Goal: Task Accomplishment & Management: Complete application form

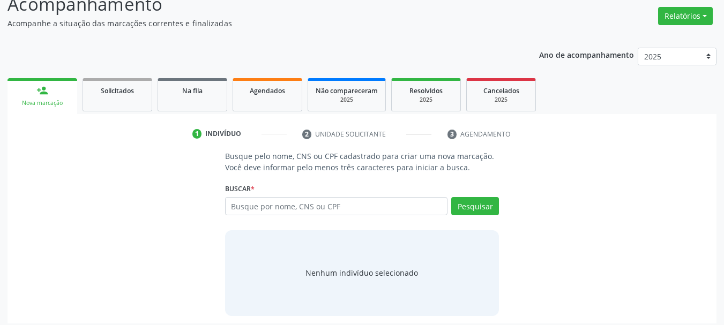
scroll to position [88, 0]
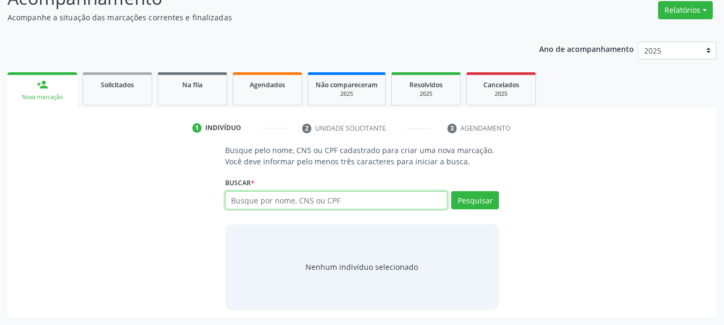
click at [310, 202] on input "text" at bounding box center [336, 200] width 223 height 18
paste input "703001871603276"
type input "703001871603276"
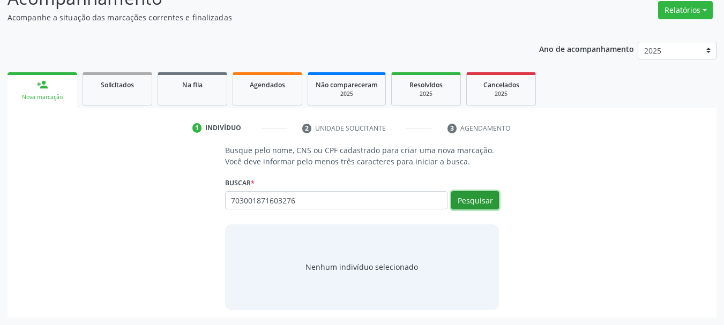
click at [483, 198] on button "Pesquisar" at bounding box center [475, 200] width 48 height 18
type input "703001871603276"
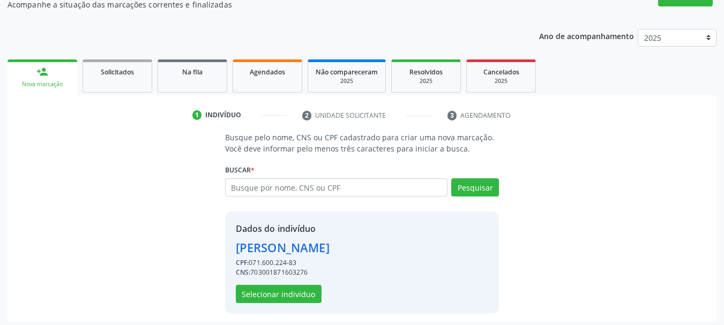
scroll to position [104, 0]
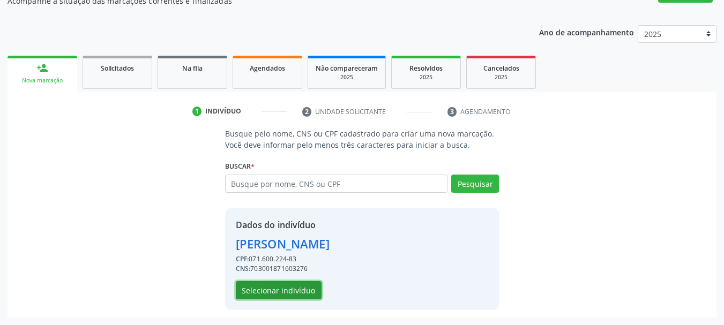
click at [293, 298] on button "Selecionar indivíduo" at bounding box center [279, 290] width 86 height 18
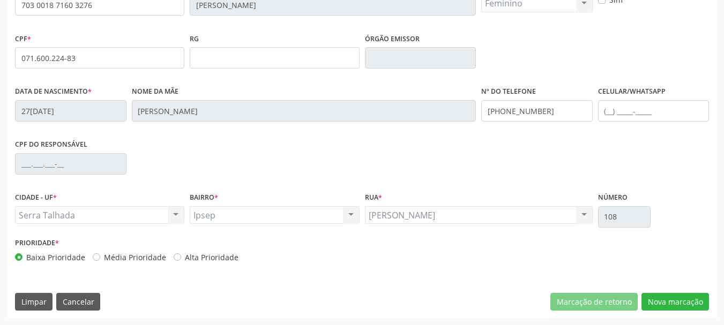
scroll to position [256, 0]
click at [535, 109] on input "[PHONE_NUMBER]" at bounding box center [536, 110] width 111 height 21
click at [692, 301] on button "Nova marcação" at bounding box center [674, 301] width 67 height 18
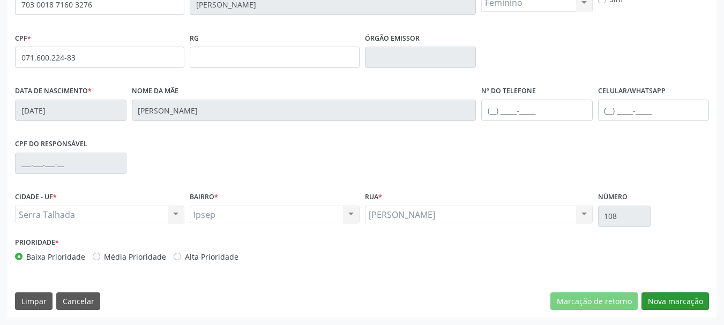
scroll to position [206, 0]
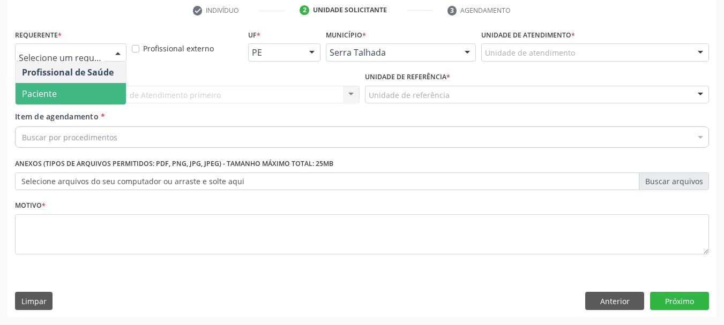
click at [78, 87] on span "Paciente" at bounding box center [71, 93] width 110 height 21
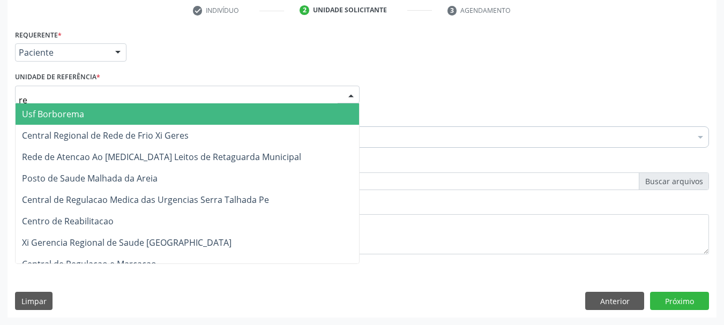
type input "rea"
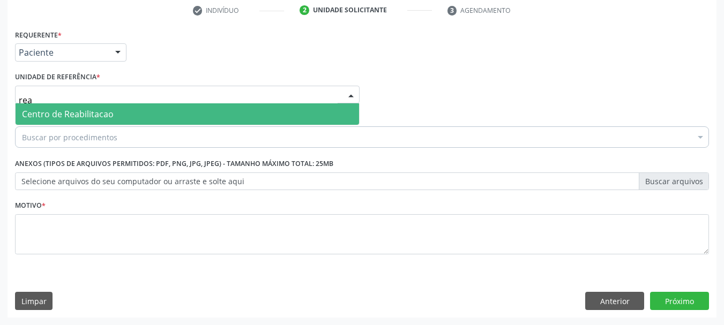
click at [88, 113] on span "Centro de Reabilitacao" at bounding box center [68, 114] width 92 height 12
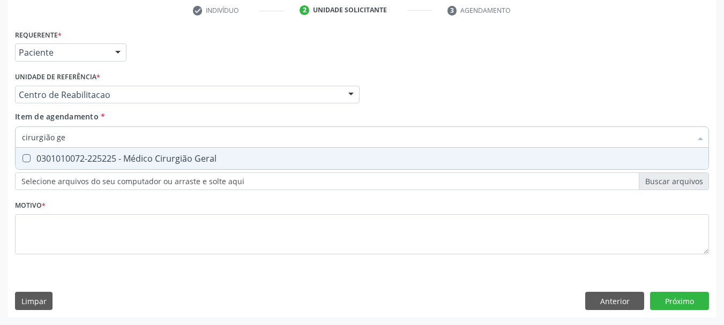
type input "cirurgião ger"
click at [88, 162] on div "0301010072-225225 - Médico Cirurgião Geral" at bounding box center [362, 158] width 680 height 9
checkbox Geral "true"
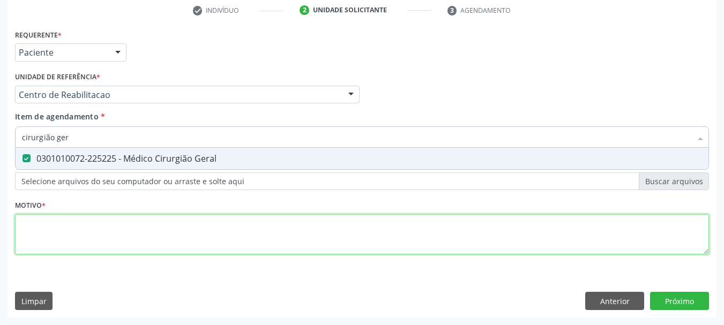
click at [82, 230] on div "Requerente * Paciente Profissional de Saúde Paciente Nenhum resultado encontrad…" at bounding box center [362, 148] width 694 height 243
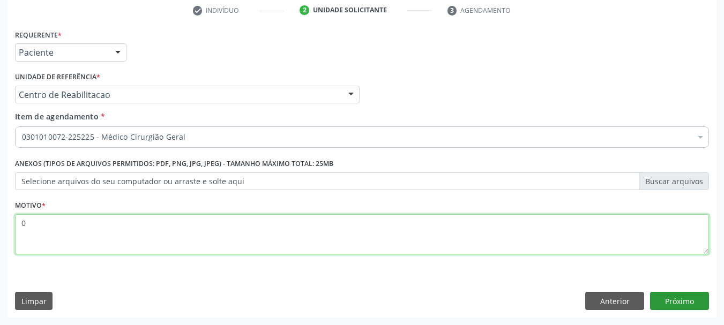
type textarea "0"
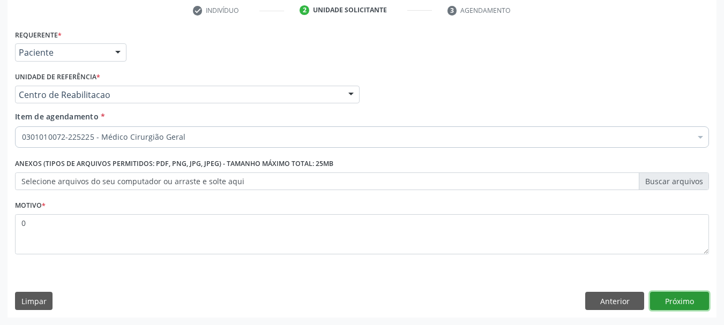
click at [693, 304] on button "Próximo" at bounding box center [679, 301] width 59 height 18
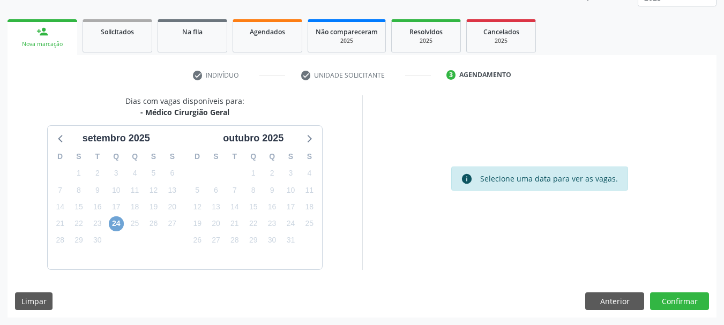
click at [116, 222] on span "24" at bounding box center [116, 223] width 15 height 15
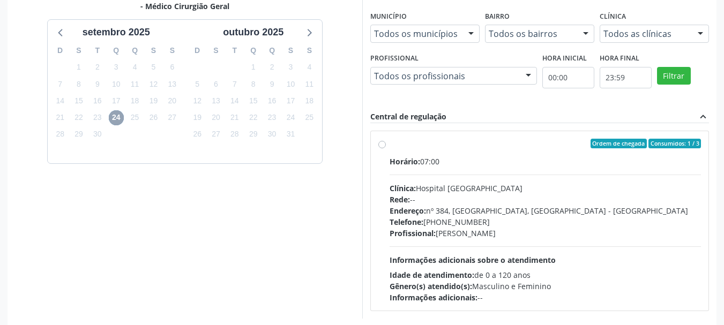
scroll to position [248, 0]
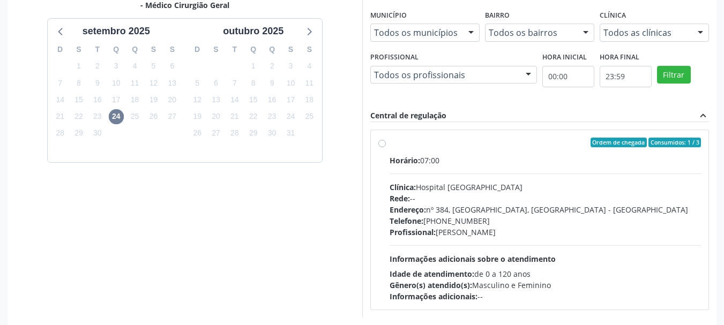
click at [484, 159] on div "Horário: 07:00" at bounding box center [545, 160] width 312 height 11
click at [386, 147] on input "Ordem de chegada Consumidos: 1 / 3 Horário: 07:00 Clínica: Hospital [GEOGRAPHIC…" at bounding box center [381, 143] width 7 height 10
radio input "true"
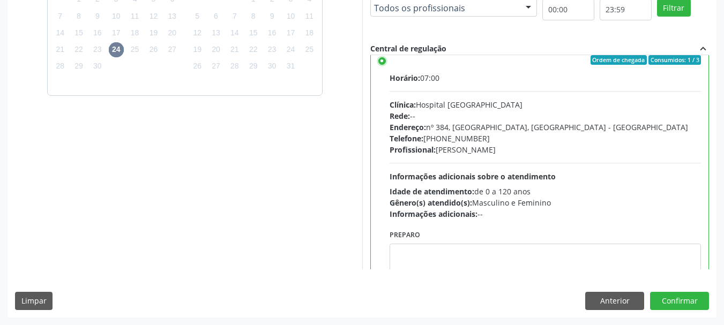
scroll to position [0, 0]
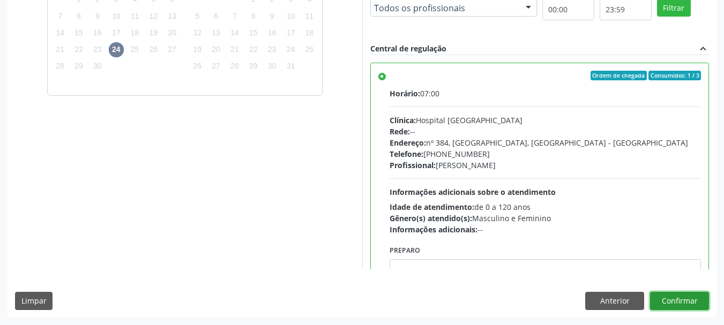
click at [697, 302] on button "Confirmar" at bounding box center [679, 301] width 59 height 18
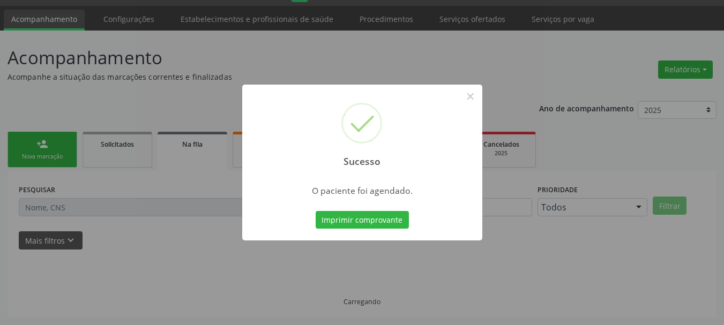
scroll to position [28, 0]
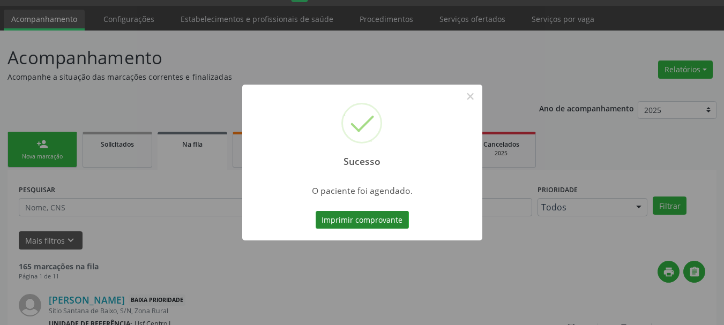
click at [385, 224] on button "Imprimir comprovante" at bounding box center [362, 220] width 93 height 18
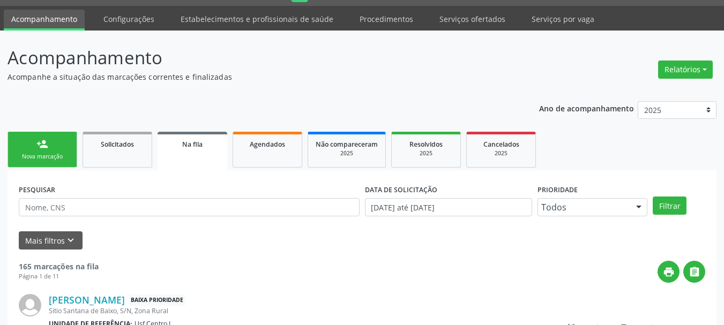
click at [47, 153] on div "Nova marcação" at bounding box center [43, 157] width 54 height 8
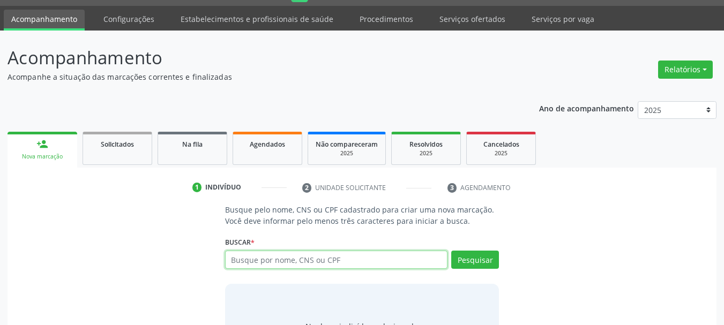
click at [286, 262] on input "text" at bounding box center [336, 260] width 223 height 18
type input "expedito [PERSON_NAME]"
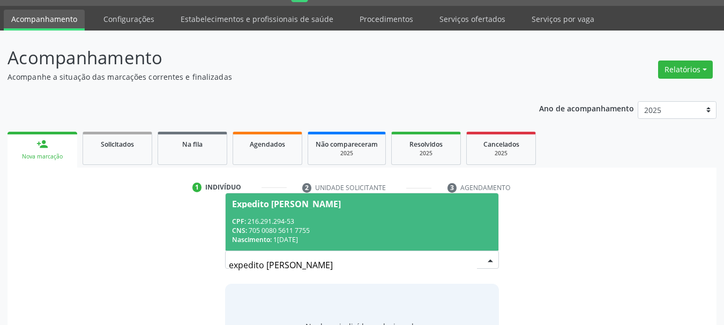
click at [290, 231] on div "CNS: 705 0080 5611 7755" at bounding box center [362, 230] width 260 height 9
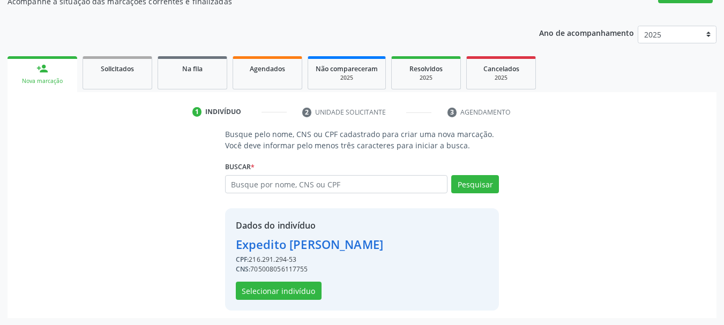
scroll to position [104, 0]
click at [311, 290] on button "Selecionar indivíduo" at bounding box center [279, 290] width 86 height 18
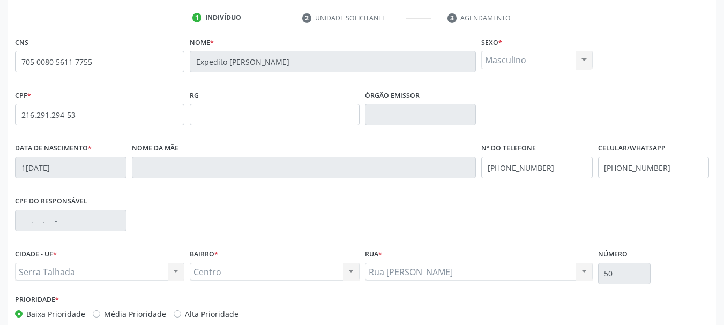
scroll to position [256, 0]
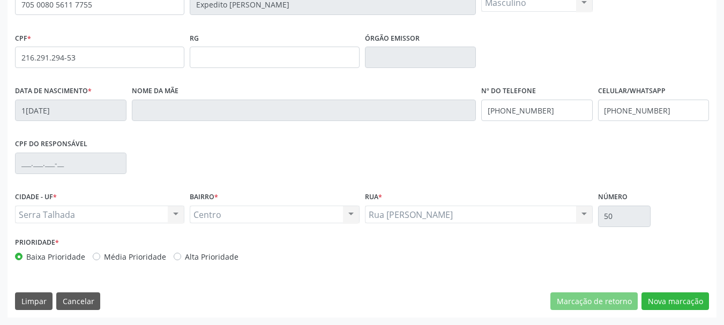
click at [681, 313] on div "CNS 705 0080 5611 7755 [GEOGRAPHIC_DATA] * Expedito [PERSON_NAME] Sexo * Mascul…" at bounding box center [361, 147] width 709 height 341
click at [681, 298] on button "Nova marcação" at bounding box center [674, 301] width 67 height 18
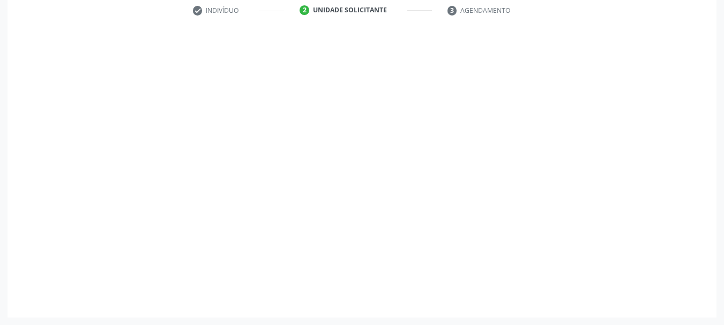
scroll to position [206, 0]
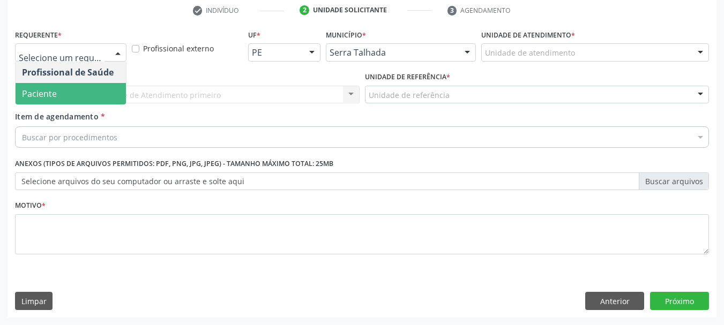
click at [80, 89] on span "Paciente" at bounding box center [71, 93] width 110 height 21
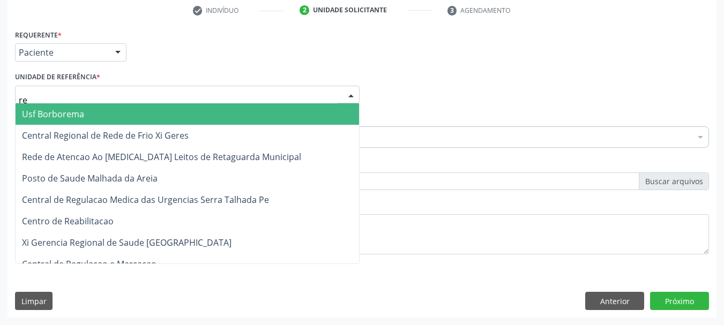
type input "rea"
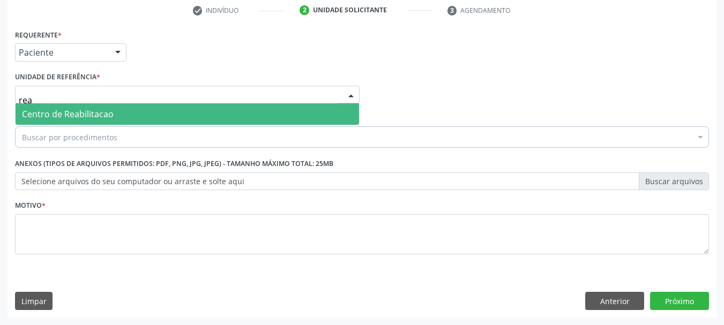
click at [83, 114] on span "Centro de Reabilitacao" at bounding box center [68, 114] width 92 height 12
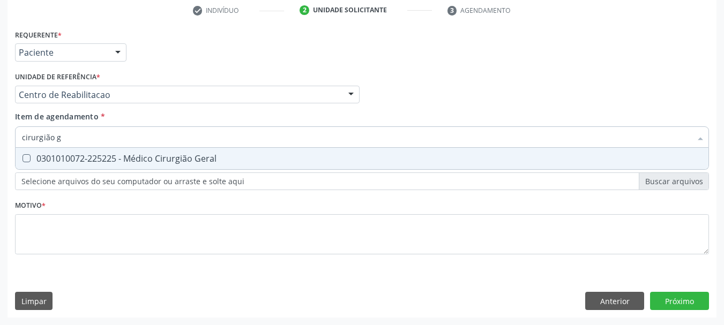
type input "cirurgião ge"
click at [84, 158] on div "0301010072-225225 - Médico Cirurgião Geral" at bounding box center [362, 158] width 680 height 9
checkbox Geral "true"
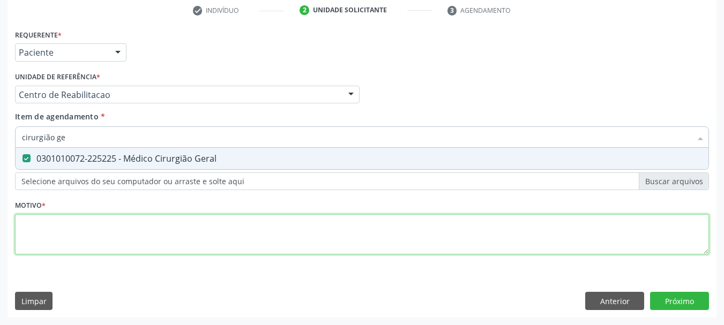
click at [46, 239] on div "Requerente * Paciente Profissional de Saúde Paciente Nenhum resultado encontrad…" at bounding box center [362, 148] width 694 height 243
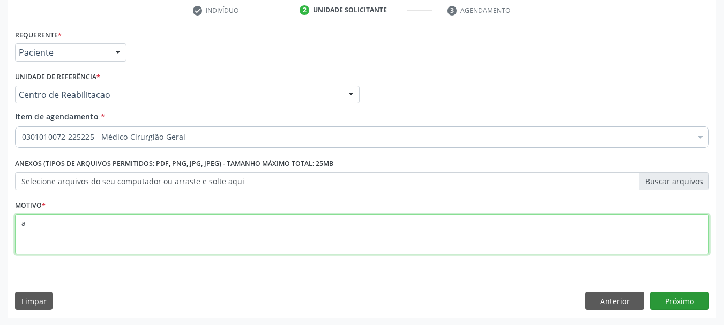
type textarea "a"
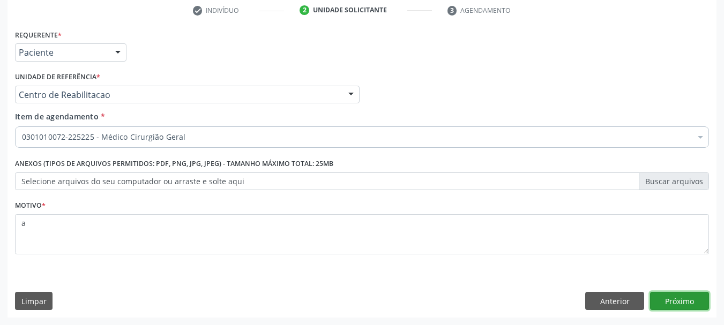
drag, startPoint x: 693, startPoint y: 301, endPoint x: 666, endPoint y: 324, distance: 35.4
click at [692, 301] on button "Próximo" at bounding box center [679, 301] width 59 height 18
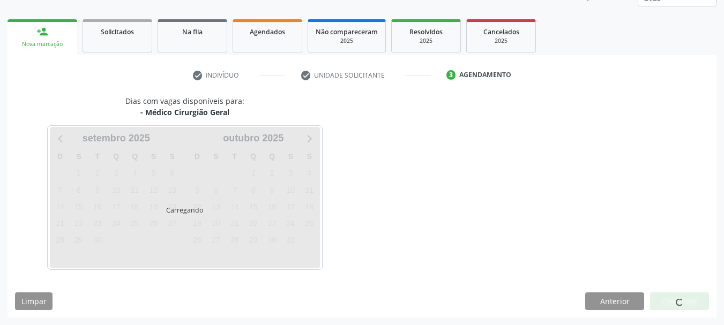
scroll to position [141, 0]
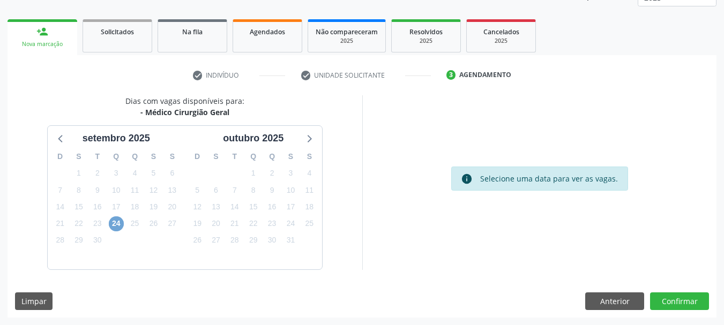
click at [117, 224] on span "24" at bounding box center [116, 223] width 15 height 15
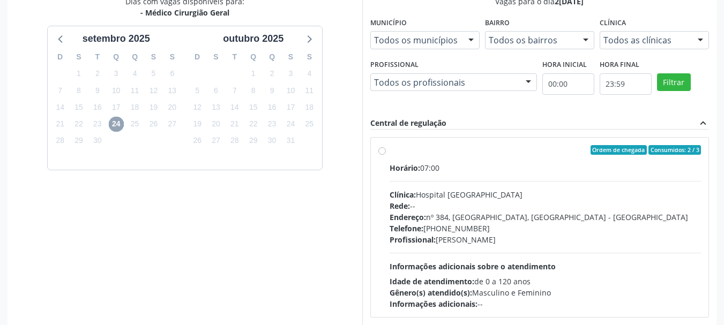
scroll to position [248, 0]
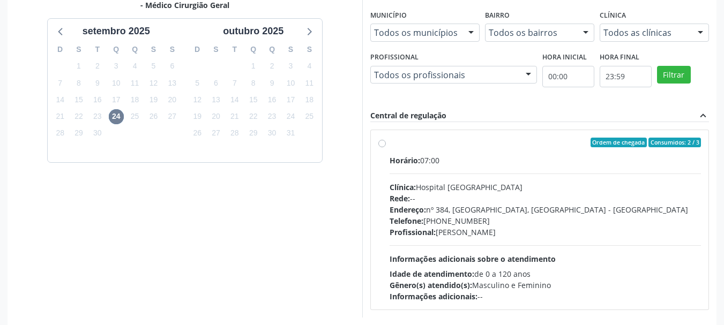
click at [469, 181] on div "Horário: 07:00 Clínica: Hospital [GEOGRAPHIC_DATA] Rede: -- Endereço: [STREET_A…" at bounding box center [545, 228] width 312 height 147
click at [386, 147] on input "Ordem de chegada Consumidos: 2 / 3 Horário: 07:00 Clínica: Hospital [GEOGRAPHIC…" at bounding box center [381, 143] width 7 height 10
radio input "true"
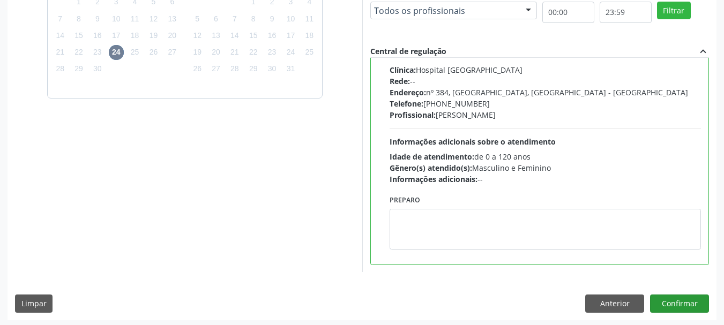
scroll to position [315, 0]
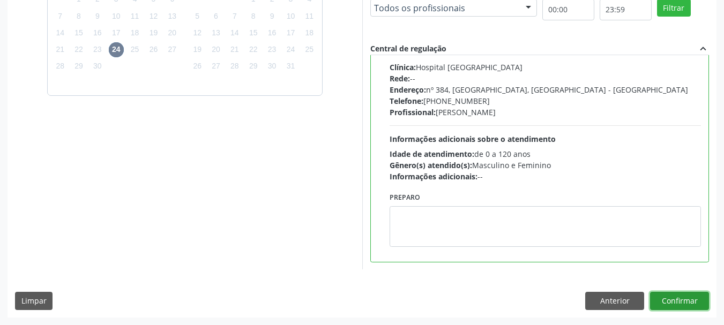
click at [699, 304] on button "Confirmar" at bounding box center [679, 301] width 59 height 18
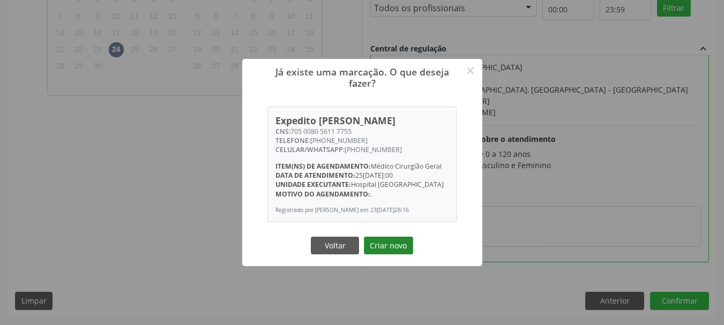
click at [386, 247] on button "Criar novo" at bounding box center [388, 246] width 49 height 18
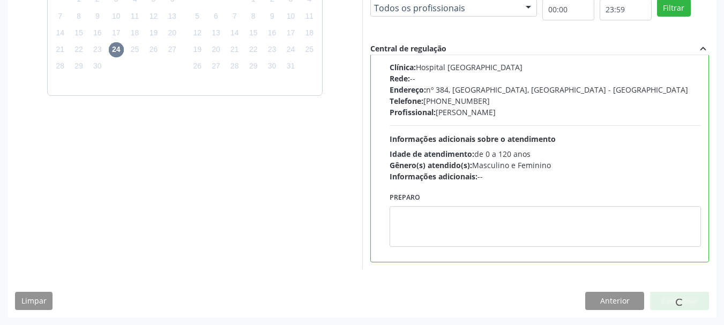
click at [386, 247] on div "Já existe uma marcação. O que deseja fazer? × Expedito [PERSON_NAME] CNS: 705 0…" at bounding box center [362, 162] width 724 height 325
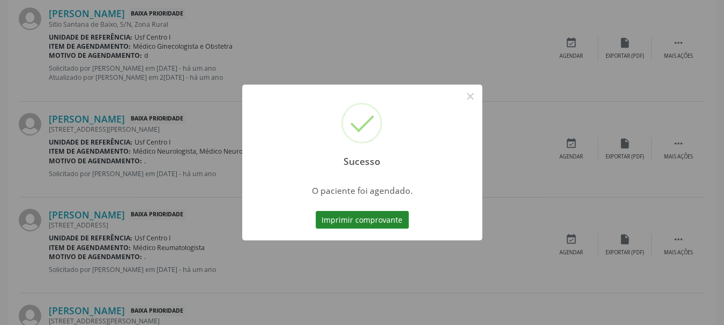
scroll to position [28, 0]
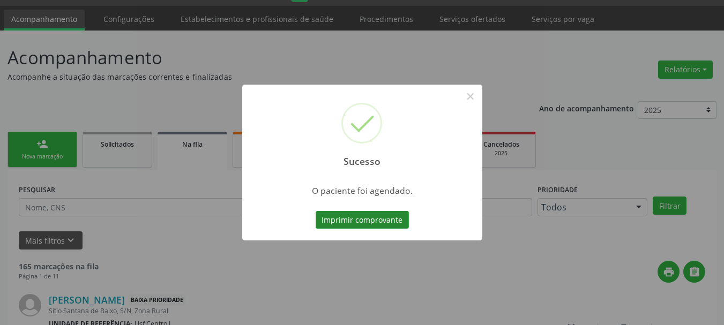
click at [348, 217] on button "Imprimir comprovante" at bounding box center [362, 220] width 93 height 18
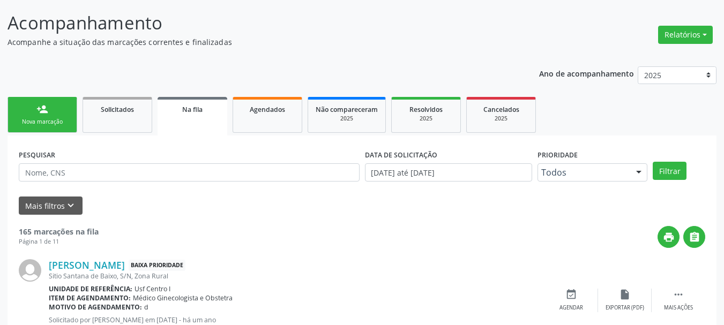
scroll to position [82, 0]
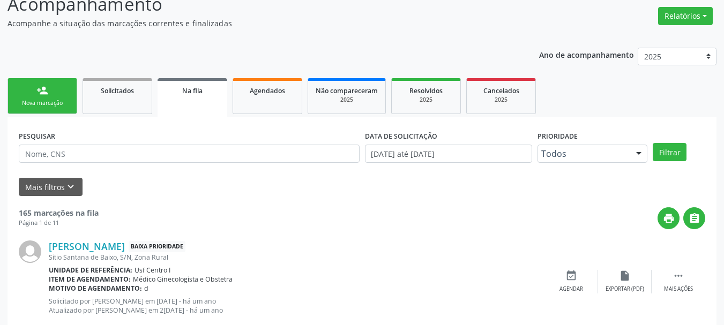
click at [43, 90] on div "person_add" at bounding box center [42, 91] width 12 height 12
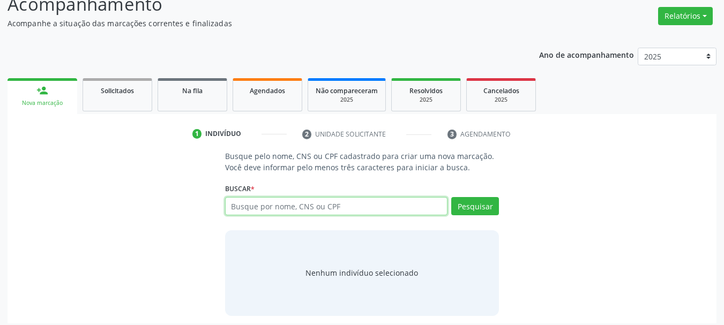
click at [302, 208] on input "text" at bounding box center [336, 206] width 223 height 18
type input "02886876470"
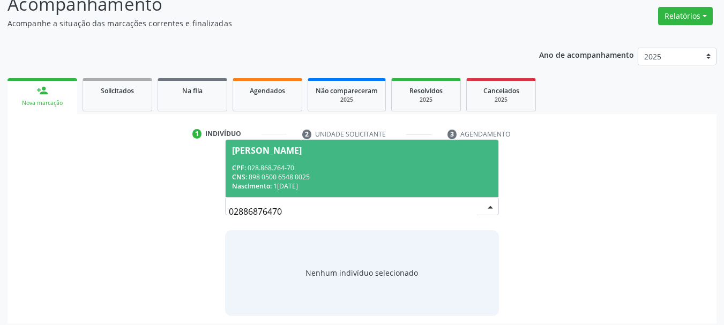
click at [407, 166] on div "CPF: 028.868.764-70" at bounding box center [362, 167] width 260 height 9
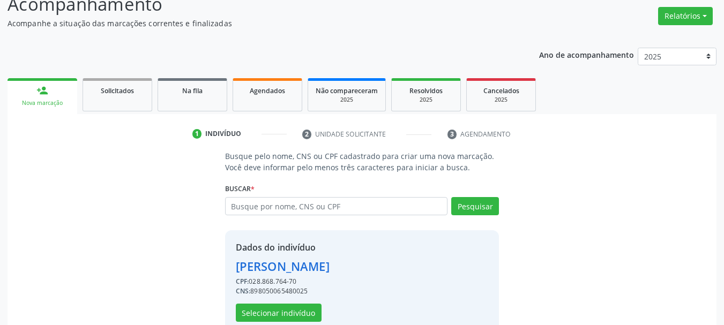
click at [282, 292] on div "CNS: 898050065480025" at bounding box center [283, 292] width 94 height 10
copy div "898050065480025"
click at [249, 206] on input "text" at bounding box center [336, 206] width 223 height 18
type input "702003346817785"
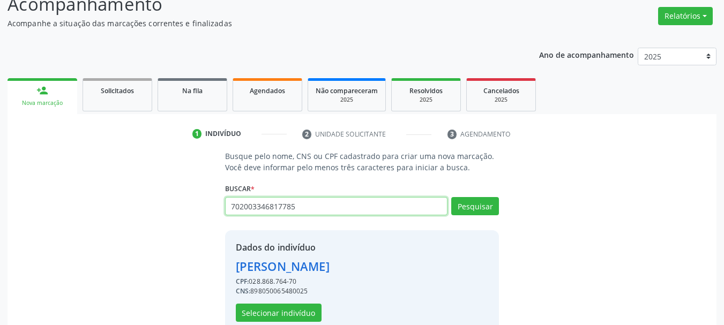
type input "702003346817785"
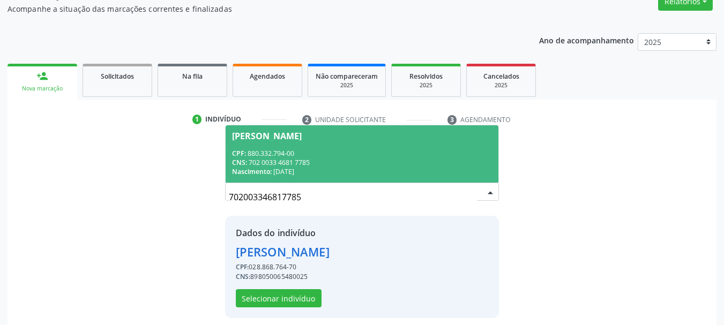
scroll to position [104, 0]
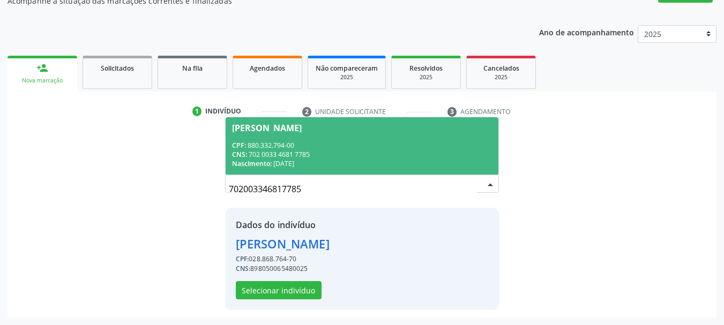
click at [312, 139] on span "[PERSON_NAME] CPF: 880.332.794-00 CNS: 702 0033 4681 7785 Nascimento: 12[DATE]" at bounding box center [362, 145] width 273 height 57
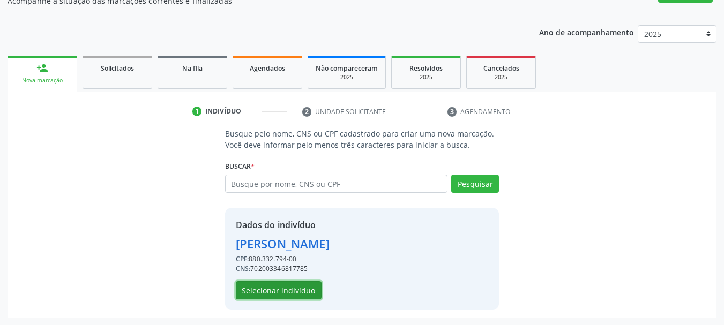
click at [297, 288] on button "Selecionar indivíduo" at bounding box center [279, 290] width 86 height 18
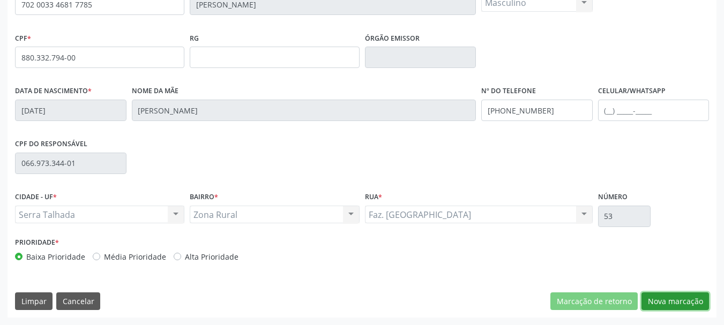
click at [690, 307] on button "Nova marcação" at bounding box center [674, 301] width 67 height 18
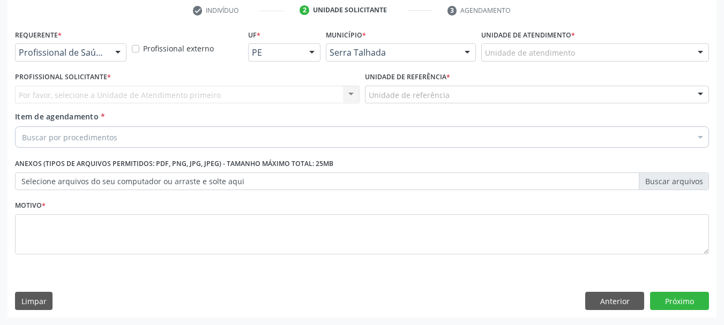
scroll to position [206, 0]
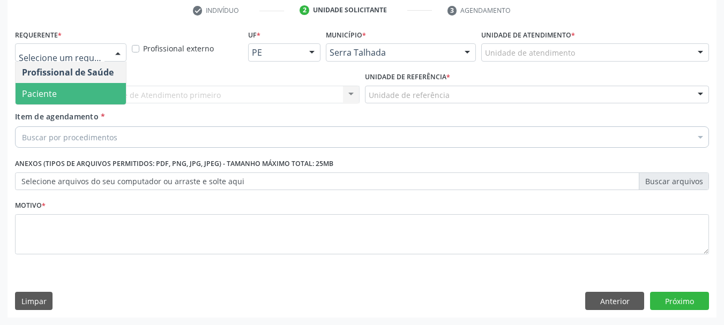
click at [80, 93] on span "Paciente" at bounding box center [71, 93] width 110 height 21
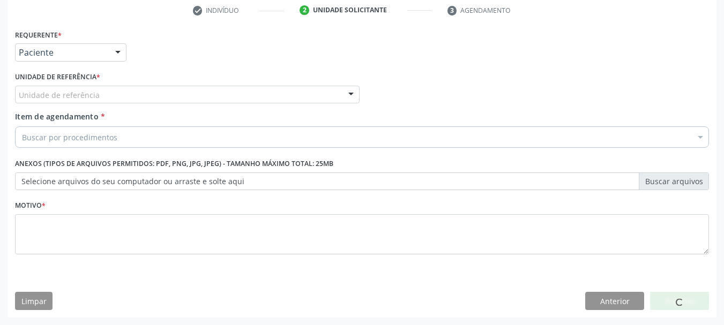
drag, startPoint x: 78, startPoint y: 83, endPoint x: 79, endPoint y: 95, distance: 11.8
click at [79, 83] on label "Unidade de referência *" at bounding box center [57, 77] width 85 height 17
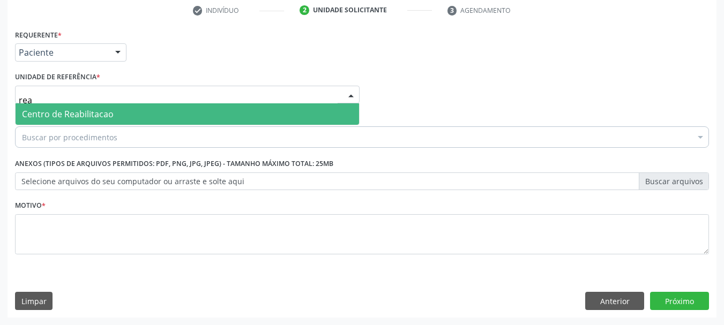
type input "reab"
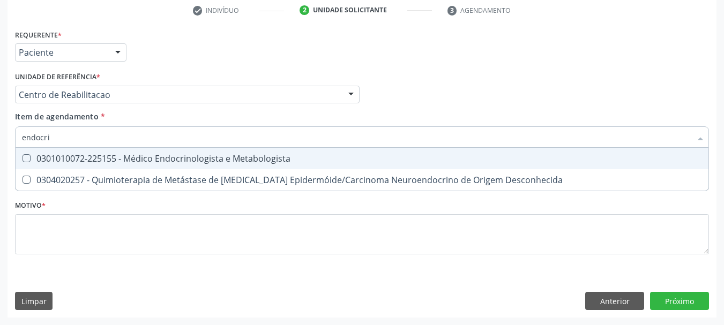
type input "endocrin"
click at [133, 156] on div "0301010072-225155 - Médico Endocrinologista e Metabologista" at bounding box center [362, 158] width 680 height 9
checkbox Metabologista "true"
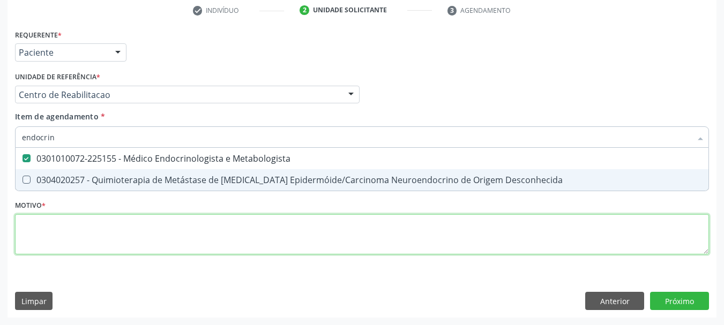
click at [84, 243] on div "Requerente * Paciente Profissional de Saúde Paciente Nenhum resultado encontrad…" at bounding box center [362, 148] width 694 height 243
checkbox Desconhecida "true"
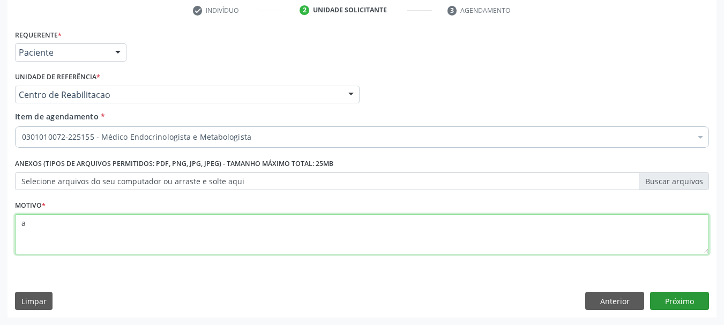
type textarea "a"
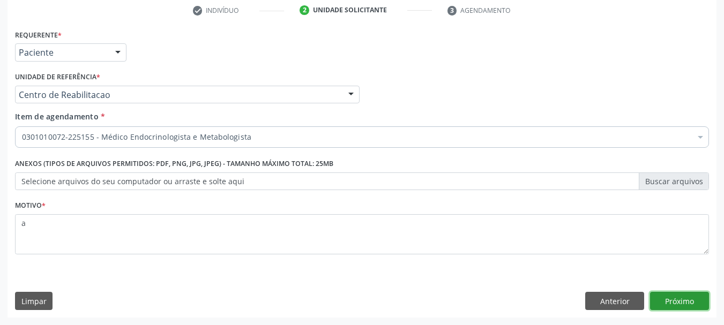
click at [665, 301] on button "Próximo" at bounding box center [679, 301] width 59 height 18
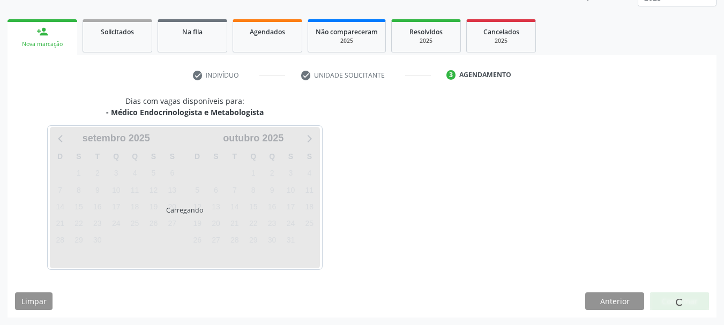
scroll to position [141, 0]
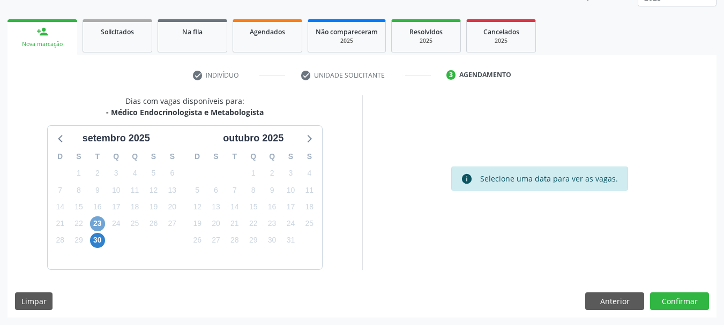
click at [100, 225] on span "23" at bounding box center [97, 223] width 15 height 15
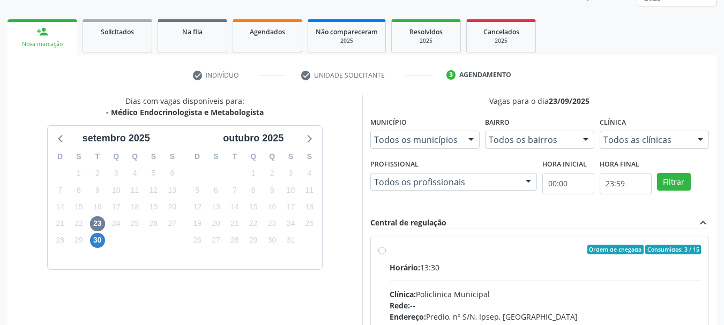
click at [97, 249] on div "7" at bounding box center [97, 257] width 19 height 17
click at [92, 242] on span "30" at bounding box center [97, 240] width 15 height 15
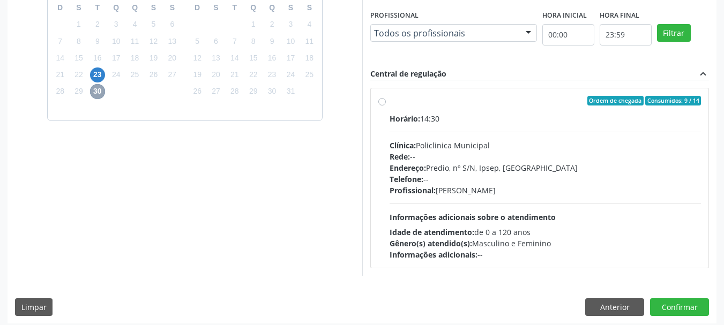
scroll to position [296, 0]
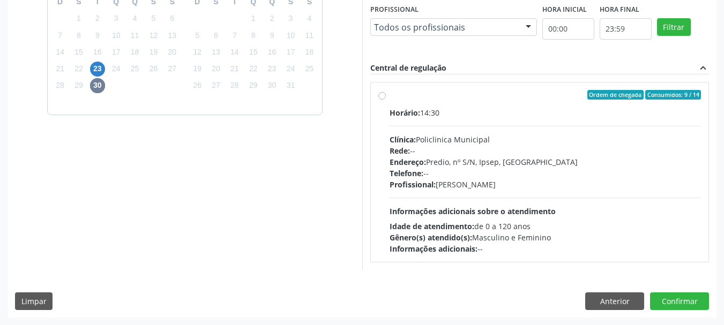
click at [537, 137] on div "Clínica: Policlinica Municipal" at bounding box center [545, 139] width 312 height 11
click at [386, 100] on input "Ordem de chegada Consumidos: 9 / 14 Horário: 14:30 Clínica: Policlinica Municip…" at bounding box center [381, 95] width 7 height 10
radio input "true"
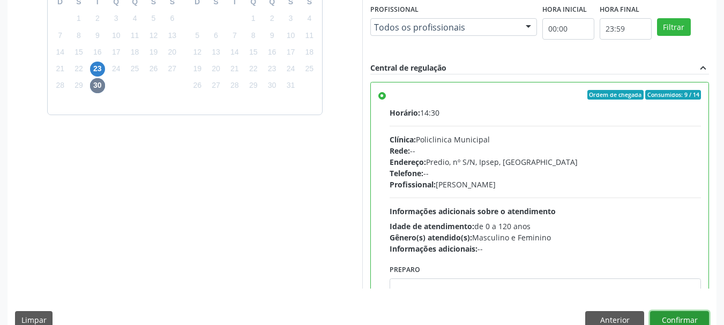
click at [689, 322] on button "Confirmar" at bounding box center [679, 320] width 59 height 18
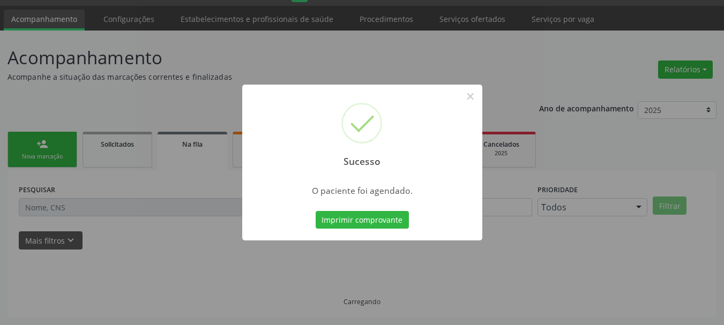
scroll to position [28, 0]
click at [382, 219] on button "Imprimir comprovante" at bounding box center [362, 220] width 93 height 18
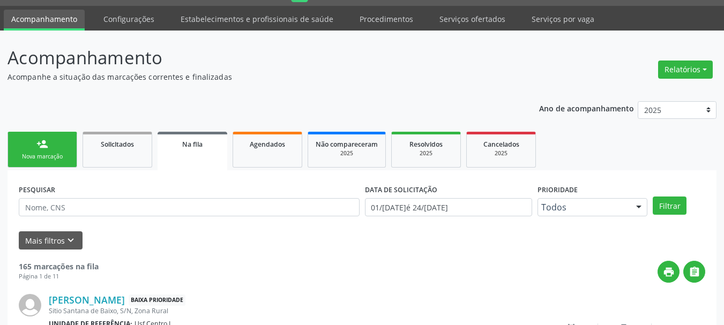
click at [417, 19] on ul "Acompanhamento Configurações Estabelecimentos e profissionais de saúde Procedim…" at bounding box center [362, 18] width 724 height 25
click at [391, 20] on link "Procedimentos" at bounding box center [386, 19] width 69 height 19
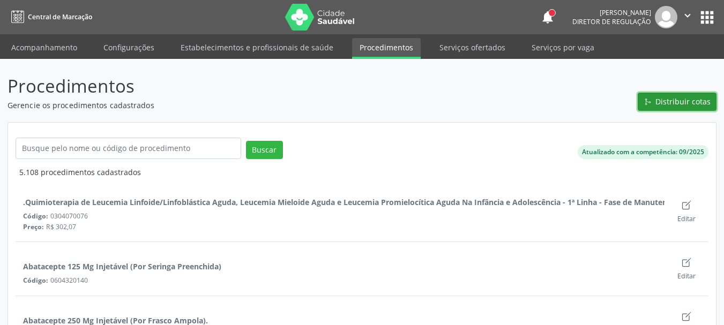
click at [663, 99] on span "Distribuir cotas" at bounding box center [682, 101] width 55 height 11
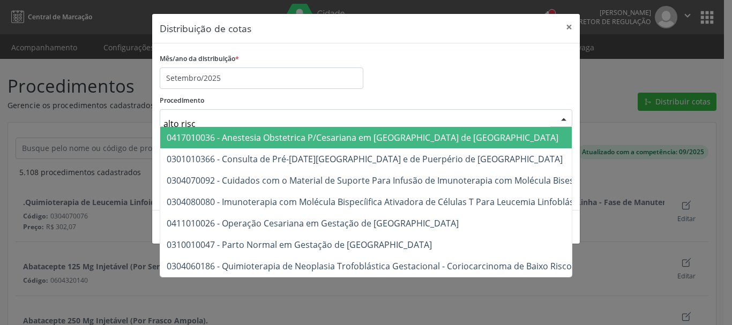
type input "alto risco"
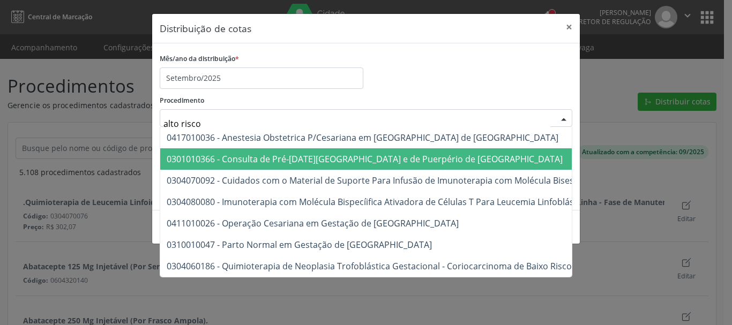
click at [217, 160] on span "0301010366 - Consulta de Pré-[DATE][GEOGRAPHIC_DATA] e de Puerpério de [GEOGRAP…" at bounding box center [365, 159] width 396 height 12
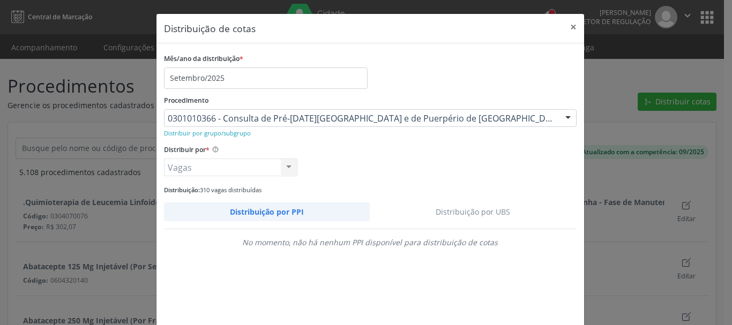
click at [468, 207] on link "Distribuição por UBS" at bounding box center [473, 211] width 207 height 19
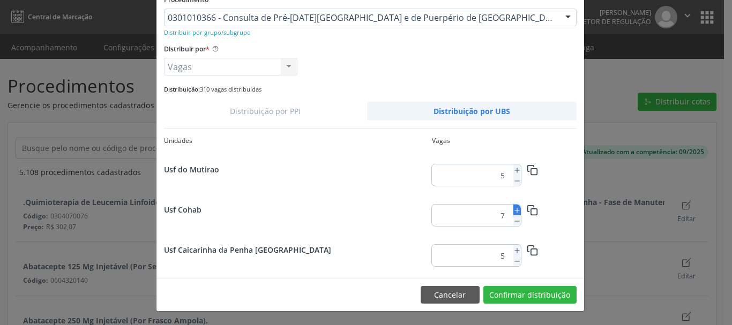
click at [517, 213] on line at bounding box center [517, 210] width 0 height 4
type input "9"
click at [529, 296] on button "Confirmar distribuição" at bounding box center [529, 295] width 93 height 18
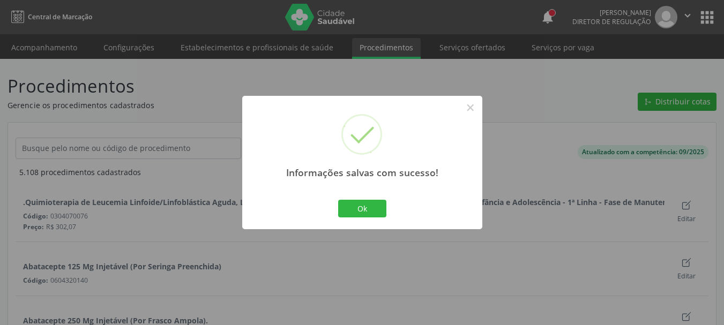
drag, startPoint x: 244, startPoint y: 64, endPoint x: 232, endPoint y: 70, distance: 13.4
click at [244, 65] on div "× Informações salvas com sucesso! Ok No Cancel" at bounding box center [362, 162] width 724 height 325
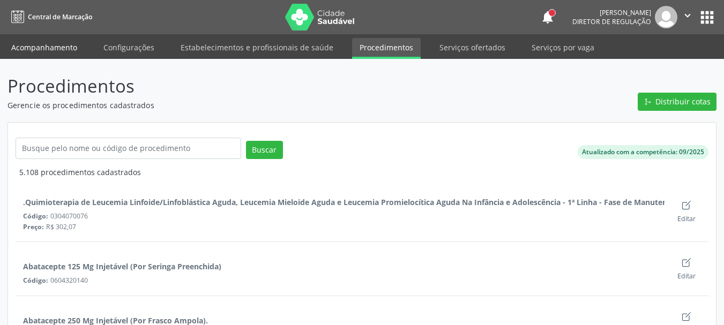
click at [58, 49] on link "Acompanhamento" at bounding box center [44, 47] width 81 height 19
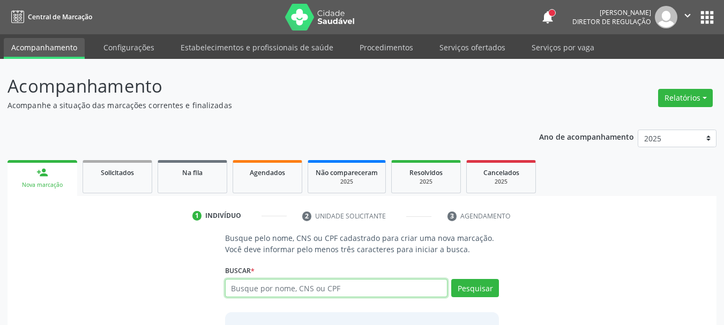
click at [280, 284] on input "text" at bounding box center [336, 288] width 223 height 18
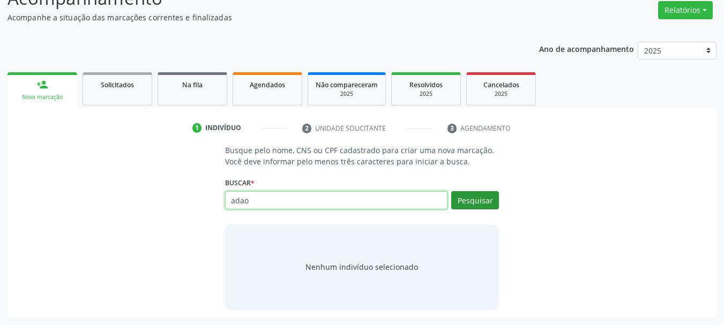
type input "adao"
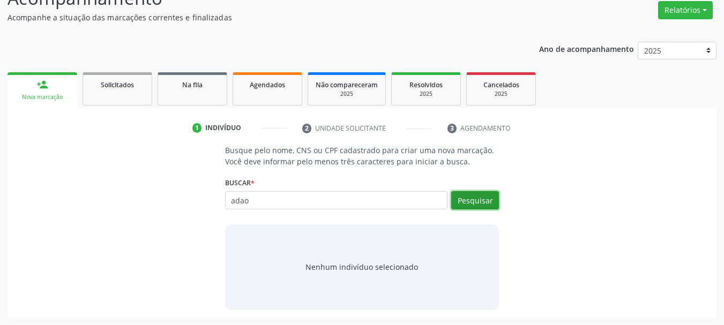
click at [486, 201] on button "Pesquisar" at bounding box center [475, 200] width 48 height 18
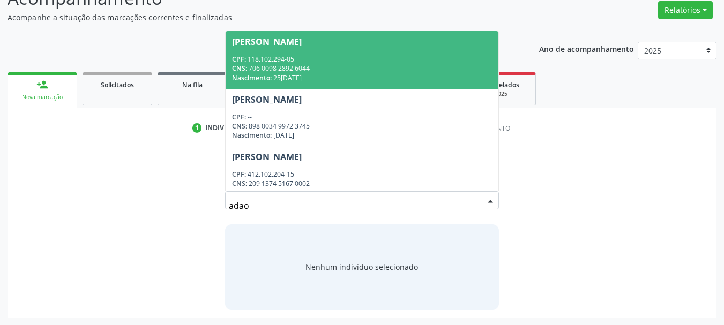
click at [277, 63] on div "CPF: 118.102.294-05" at bounding box center [362, 59] width 260 height 9
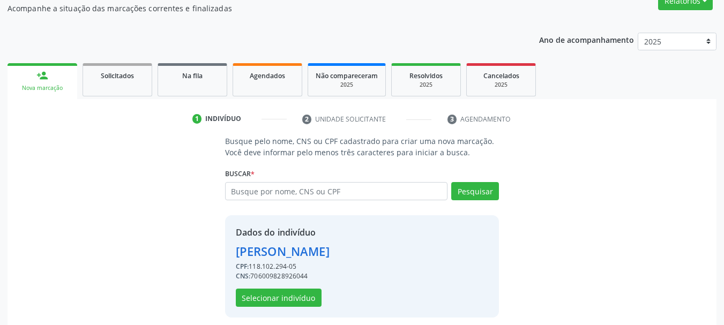
scroll to position [104, 0]
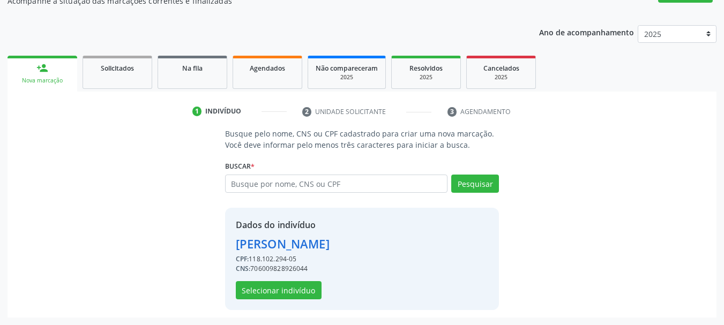
click at [295, 301] on div "Dados do indivíduo [PERSON_NAME] CPF: 118.102.294-05 CNS: 706009828926044 Selec…" at bounding box center [362, 259] width 274 height 102
click at [295, 285] on button "Selecionar indivíduo" at bounding box center [279, 290] width 86 height 18
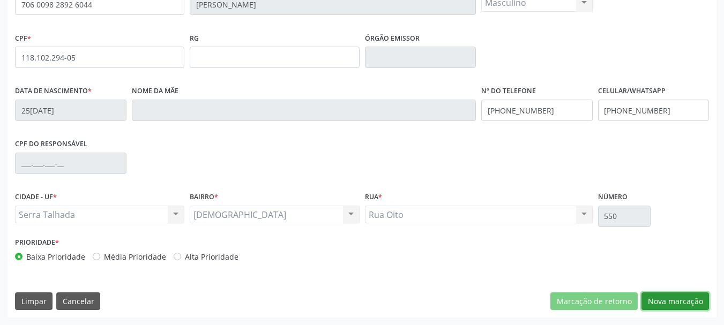
click at [696, 302] on button "Nova marcação" at bounding box center [674, 301] width 67 height 18
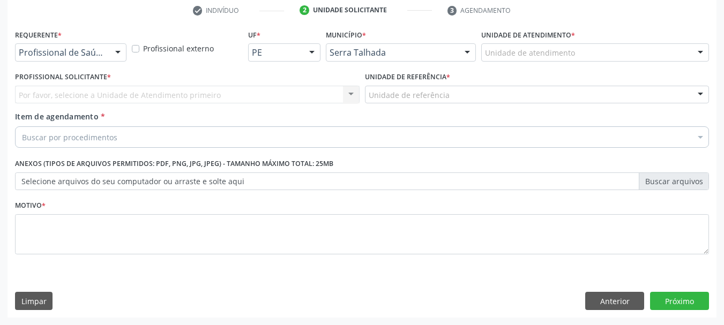
scroll to position [206, 0]
click at [67, 62] on div "Requerente * Profissional de Saúde Profissional de Saúde Paciente Nenhum result…" at bounding box center [70, 48] width 117 height 42
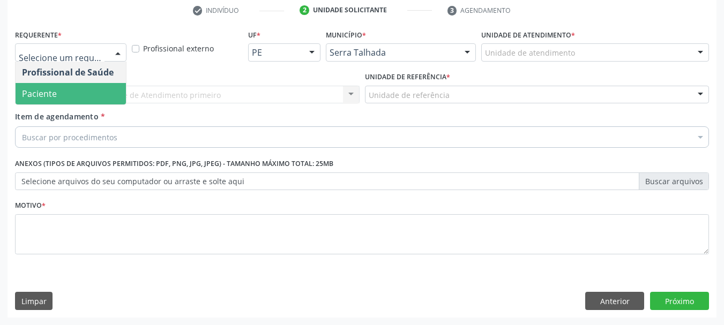
click at [44, 85] on span "Paciente" at bounding box center [71, 93] width 110 height 21
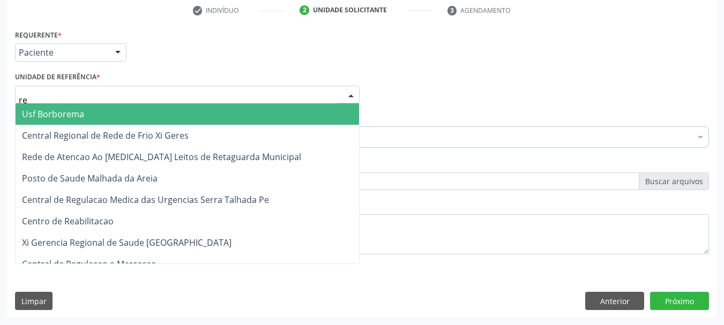
type input "rea"
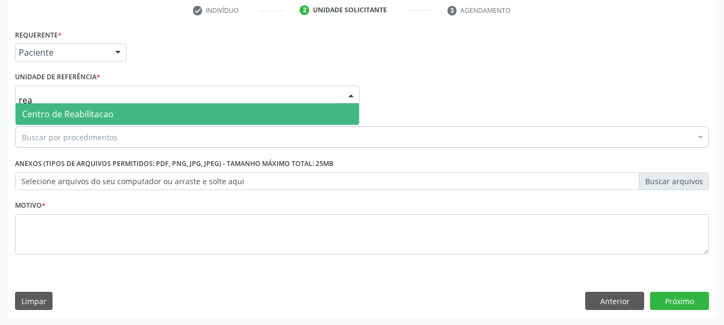
click at [48, 112] on span "Centro de Reabilitacao" at bounding box center [68, 114] width 92 height 12
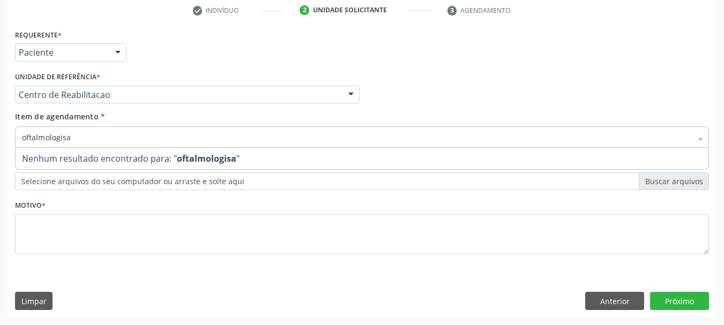
type input "oftalmologis"
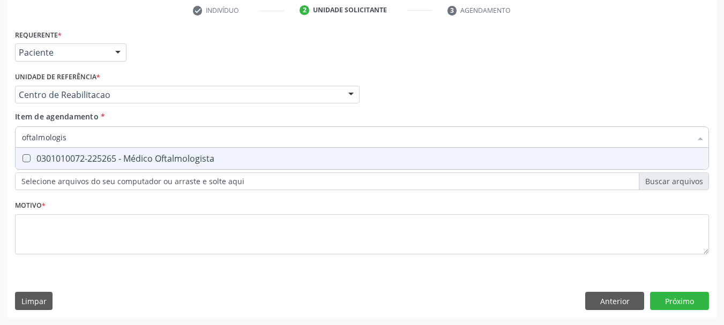
click at [70, 162] on div "0301010072-225265 - Médico Oftalmologista" at bounding box center [362, 158] width 680 height 9
checkbox Oftalmologista "true"
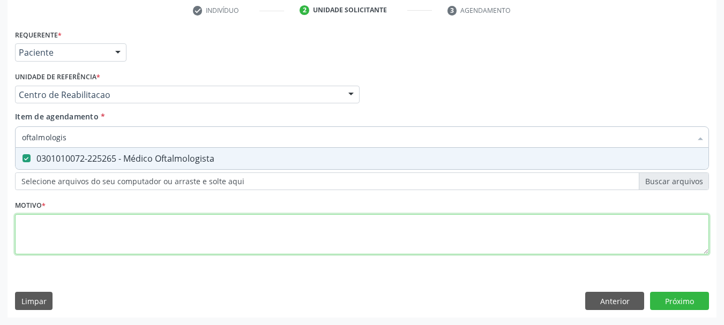
click at [58, 228] on div "Requerente * Paciente Profissional de Saúde Paciente Nenhum resultado encontrad…" at bounding box center [362, 148] width 694 height 243
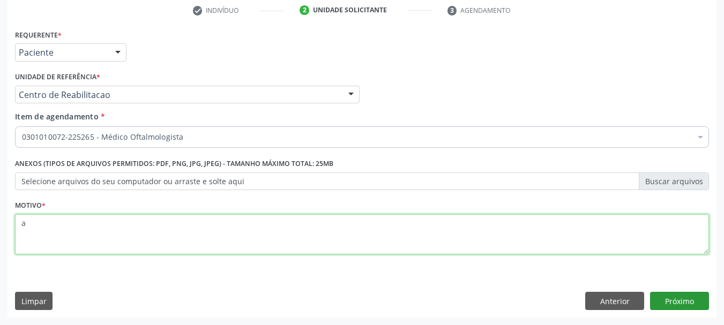
type textarea "a"
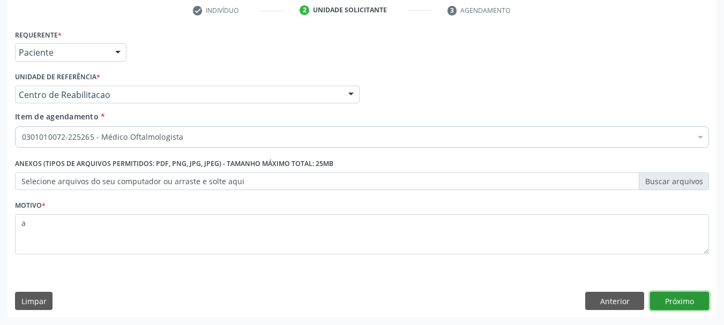
click at [683, 307] on button "Próximo" at bounding box center [679, 301] width 59 height 18
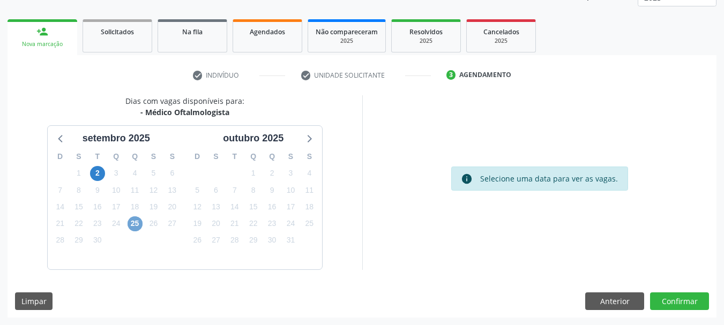
click at [139, 225] on span "25" at bounding box center [134, 223] width 15 height 15
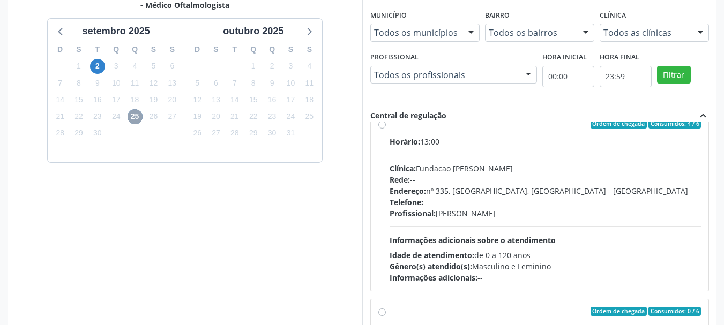
scroll to position [0, 0]
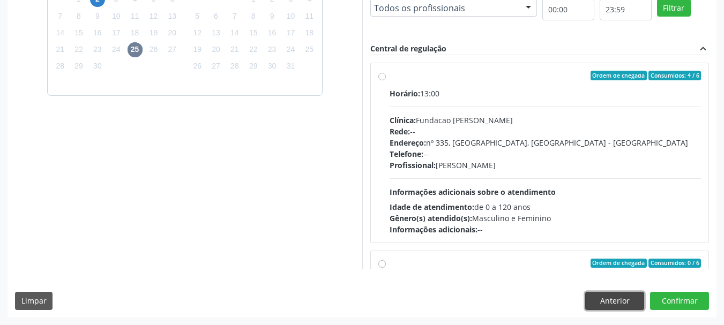
click at [617, 298] on button "Anterior" at bounding box center [614, 301] width 59 height 18
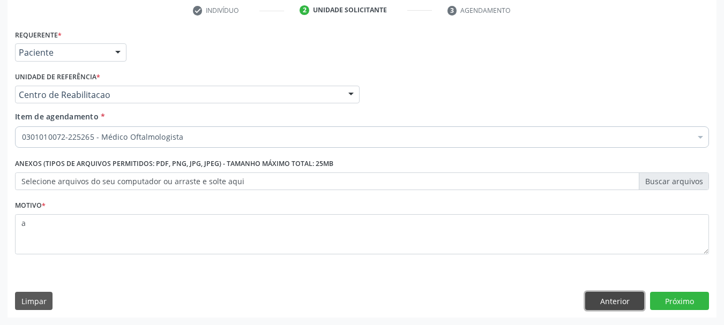
click at [617, 305] on button "Anterior" at bounding box center [614, 301] width 59 height 18
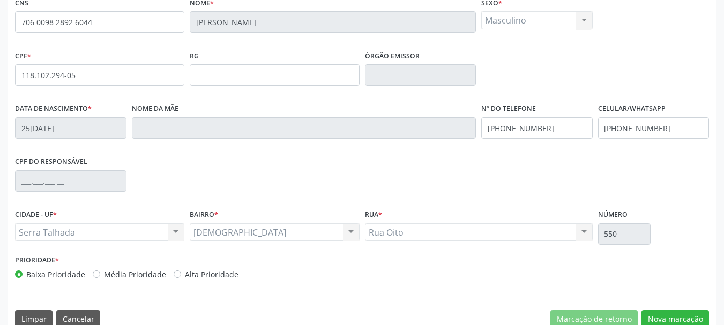
scroll to position [256, 0]
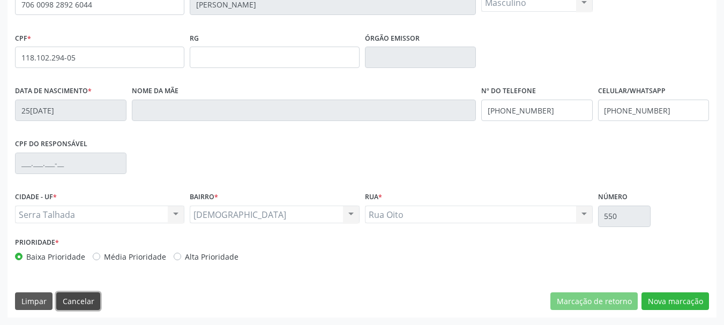
click at [72, 296] on button "Cancelar" at bounding box center [78, 301] width 44 height 18
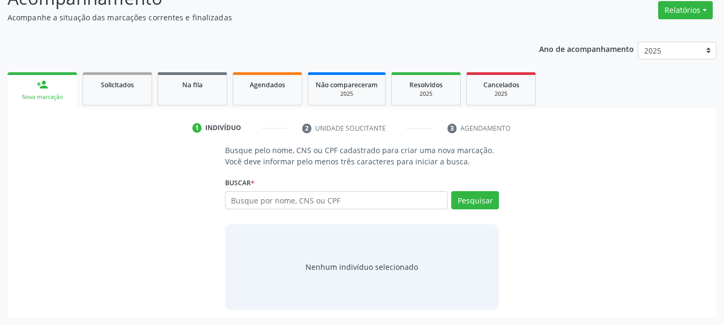
scroll to position [88, 0]
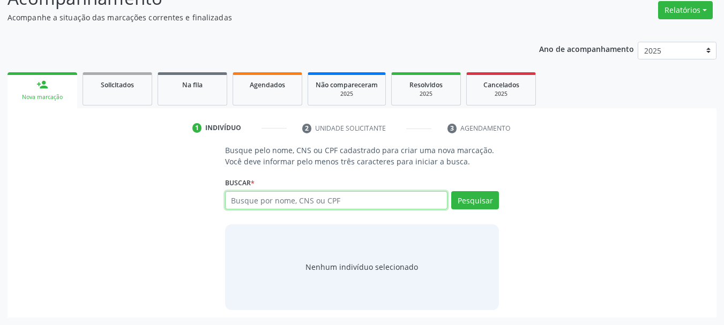
click at [269, 200] on input "text" at bounding box center [336, 200] width 223 height 18
click at [236, 201] on input "text" at bounding box center [336, 200] width 223 height 18
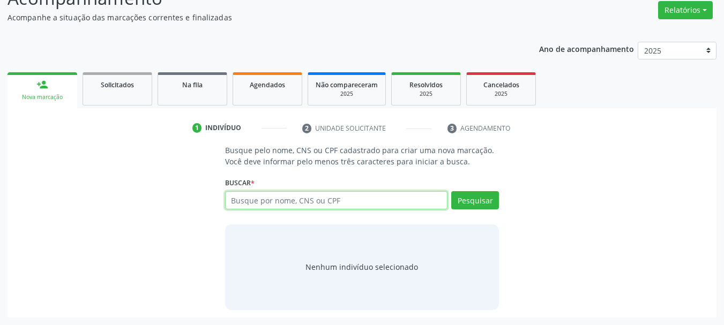
click at [236, 201] on input "text" at bounding box center [336, 200] width 223 height 18
type input "700209918958424"
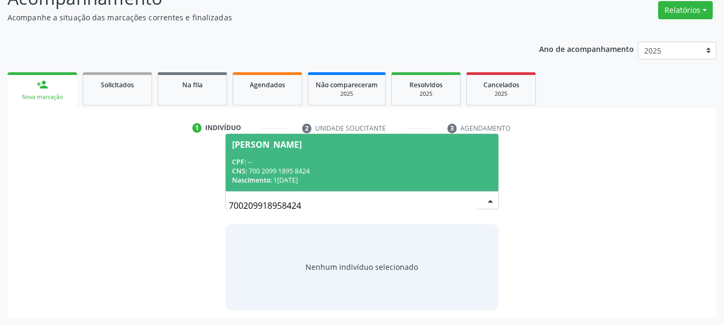
click at [373, 172] on div "CNS: 700 2099 1895 8424" at bounding box center [362, 171] width 260 height 9
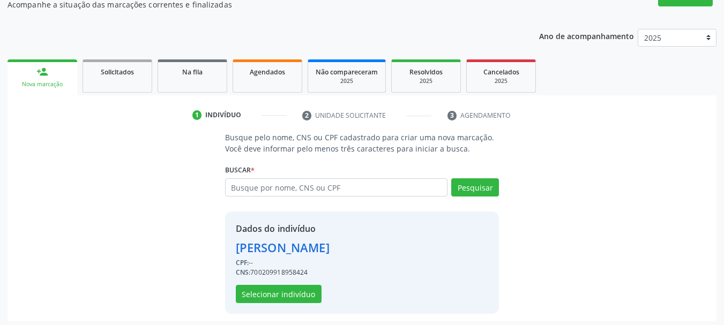
scroll to position [104, 0]
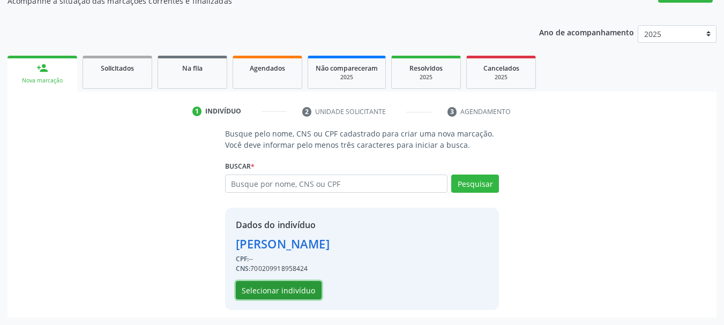
click at [271, 290] on button "Selecionar indivíduo" at bounding box center [279, 290] width 86 height 18
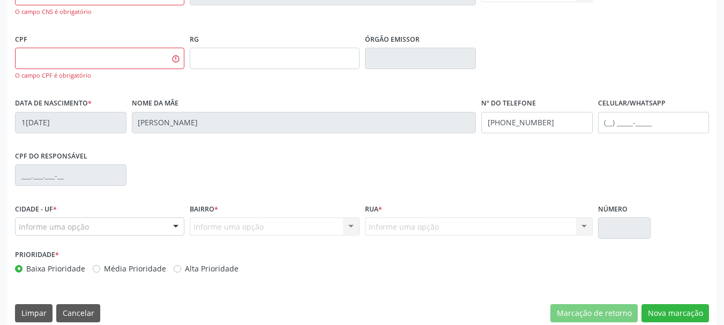
scroll to position [277, 0]
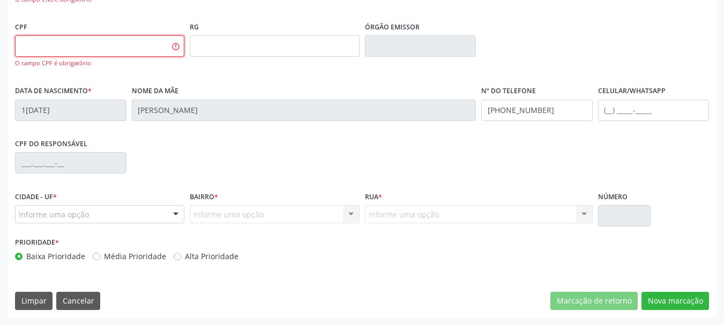
drag, startPoint x: 117, startPoint y: 52, endPoint x: 129, endPoint y: 57, distance: 13.2
click at [120, 54] on input "text" at bounding box center [99, 45] width 169 height 21
type input "041.811.624-51"
click at [680, 310] on div "CNS 700 2099 1895 8424 O campo CNS é obrigatório Nome * [PERSON_NAME] * Feminin…" at bounding box center [361, 136] width 709 height 362
click at [677, 306] on button "Nova marcação" at bounding box center [674, 301] width 67 height 18
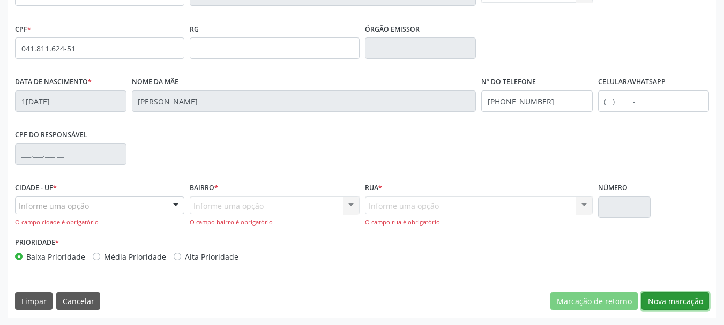
scroll to position [265, 0]
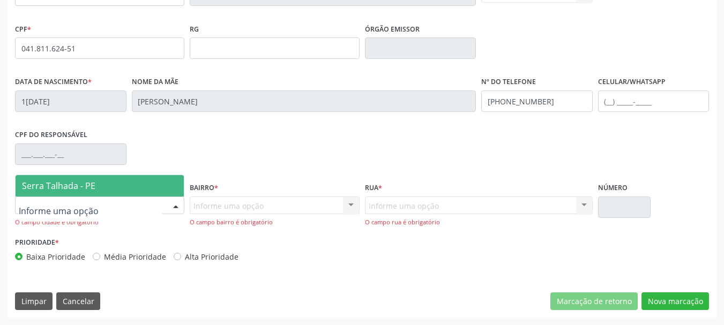
click at [79, 200] on input "text" at bounding box center [91, 210] width 144 height 21
click at [77, 183] on span "Serra Talhada - PE" at bounding box center [58, 186] width 73 height 12
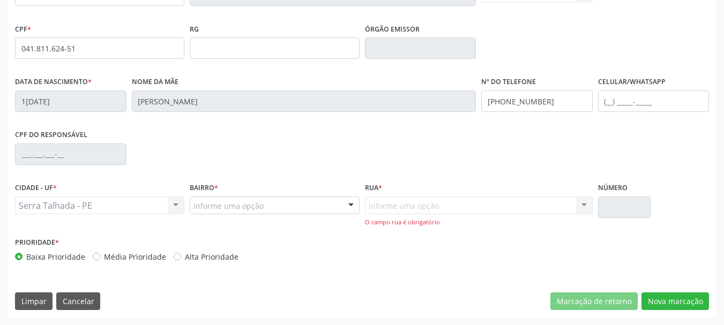
click at [282, 204] on div "Informe uma opção" at bounding box center [274, 206] width 169 height 18
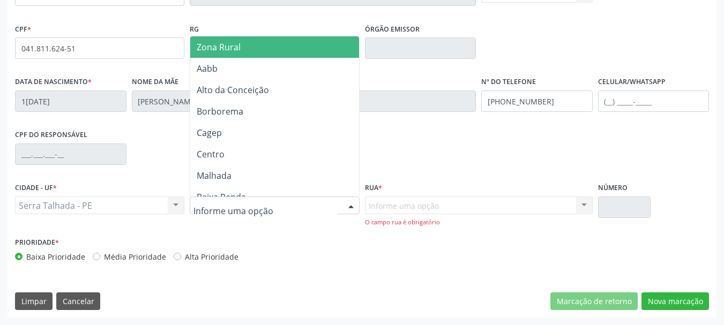
click at [229, 38] on span "Zona Rural" at bounding box center [276, 46] width 172 height 21
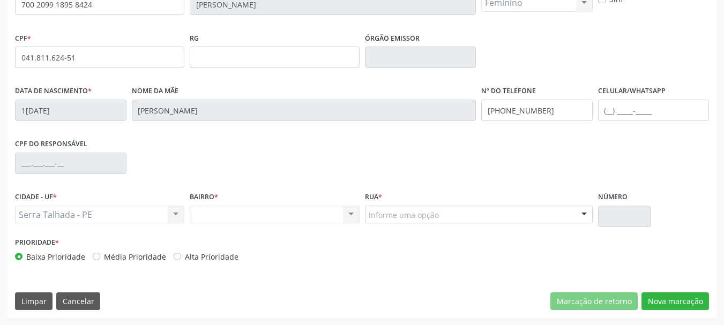
scroll to position [256, 0]
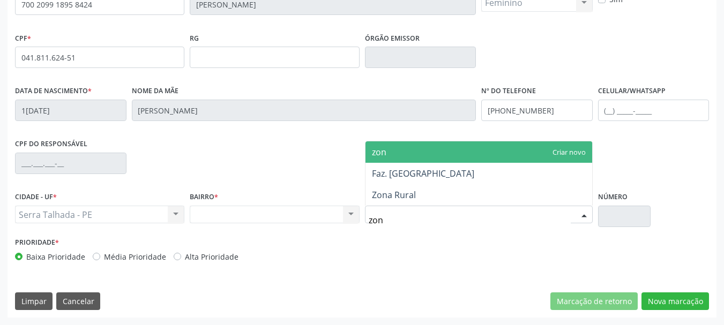
type input "zona"
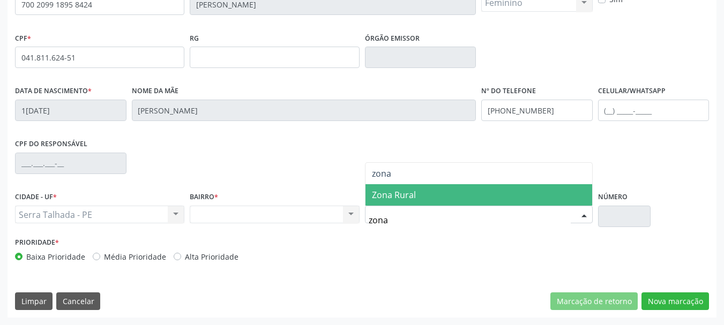
click at [413, 202] on span "Zona Rural" at bounding box center [478, 194] width 227 height 21
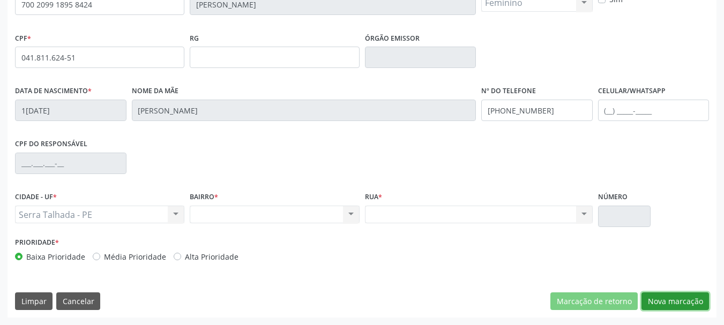
click at [670, 299] on button "Nova marcação" at bounding box center [674, 301] width 67 height 18
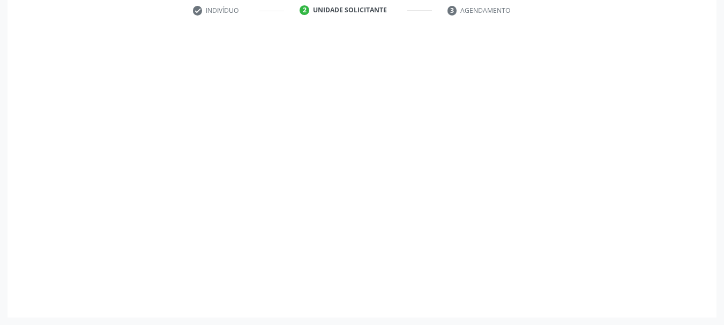
scroll to position [206, 0]
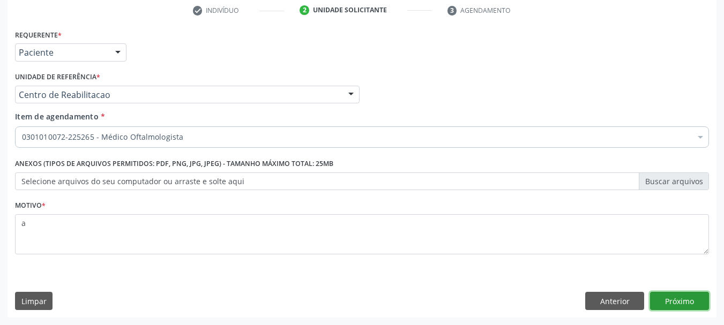
click at [686, 299] on button "Próximo" at bounding box center [679, 301] width 59 height 18
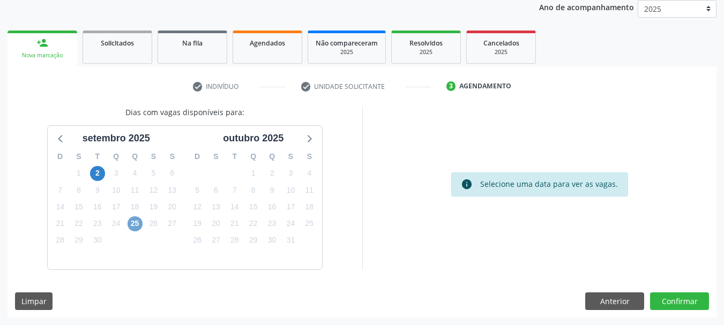
click at [133, 226] on span "25" at bounding box center [134, 223] width 15 height 15
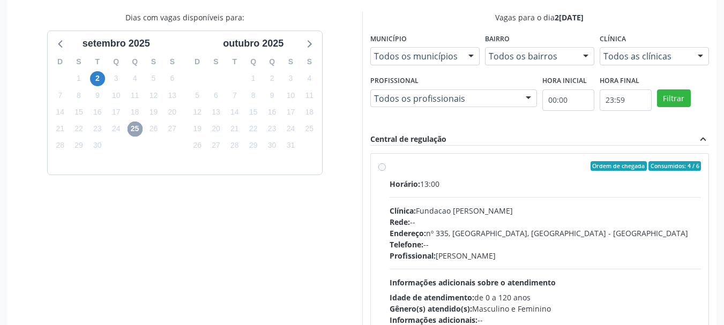
scroll to position [237, 0]
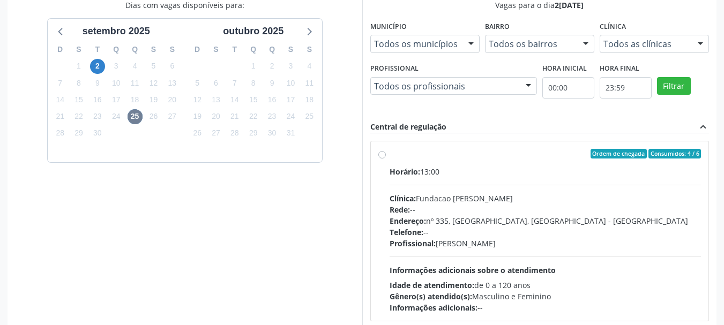
click at [549, 193] on div "Clínica: Fundacao [PERSON_NAME]" at bounding box center [545, 198] width 312 height 11
click at [386, 159] on input "Ordem de chegada Consumidos: 4 / 6 Horário: 13:00 Clínica: Fundacao [PERSON_NAM…" at bounding box center [381, 154] width 7 height 10
radio input "true"
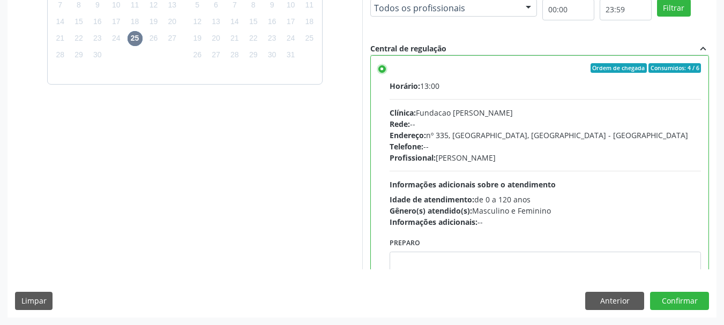
scroll to position [0, 0]
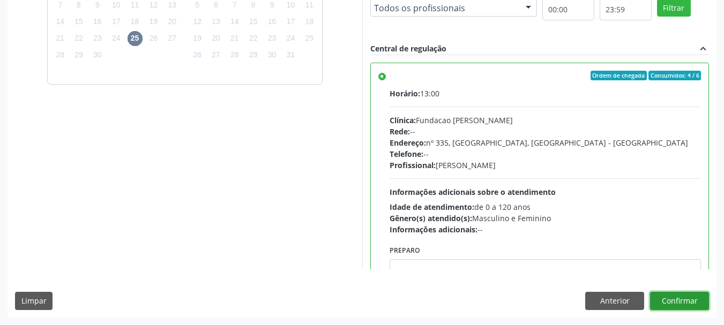
click at [689, 302] on button "Confirmar" at bounding box center [679, 301] width 59 height 18
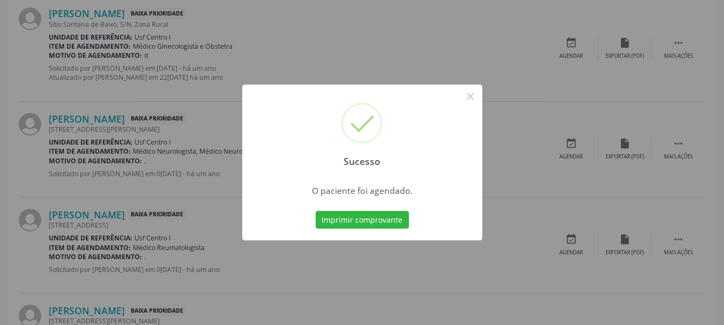
scroll to position [28, 0]
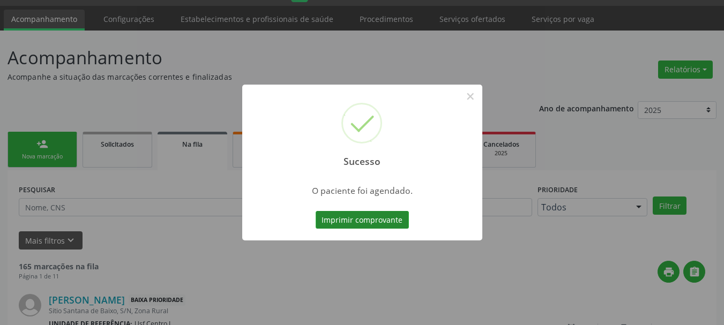
click at [362, 216] on button "Imprimir comprovante" at bounding box center [362, 220] width 93 height 18
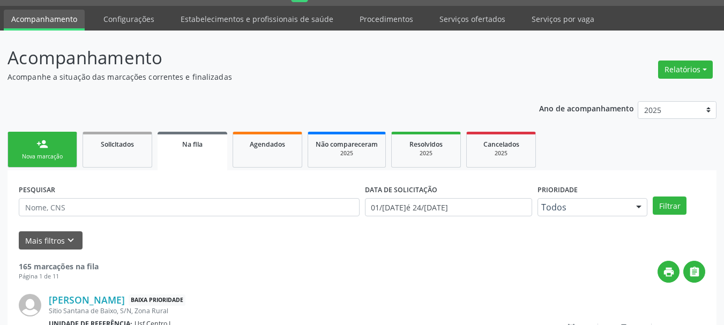
click at [34, 159] on div "Nova marcação" at bounding box center [43, 157] width 54 height 8
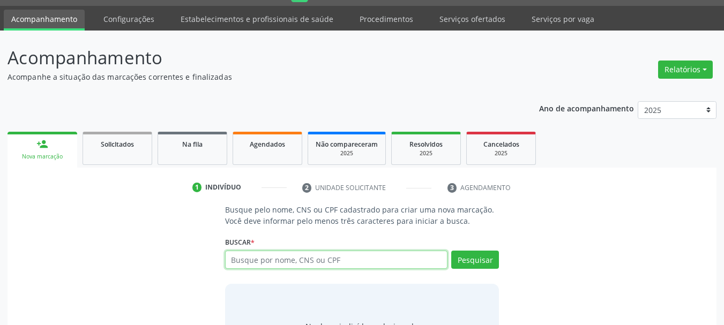
click at [276, 254] on input "text" at bounding box center [336, 260] width 223 height 18
type input "708601023909086"
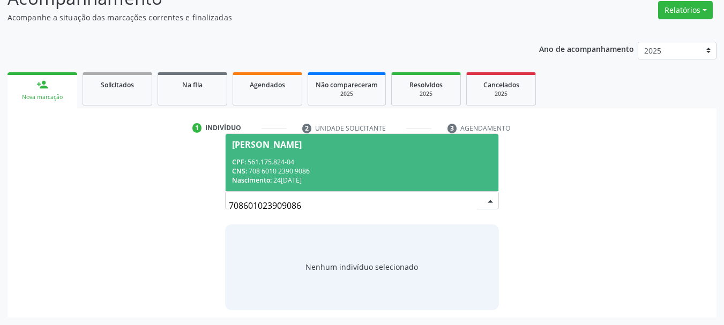
click at [274, 167] on div "CNS: 708 6010 2390 9086" at bounding box center [362, 171] width 260 height 9
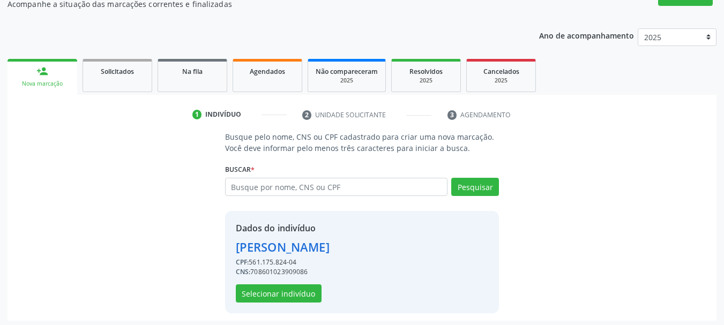
scroll to position [104, 0]
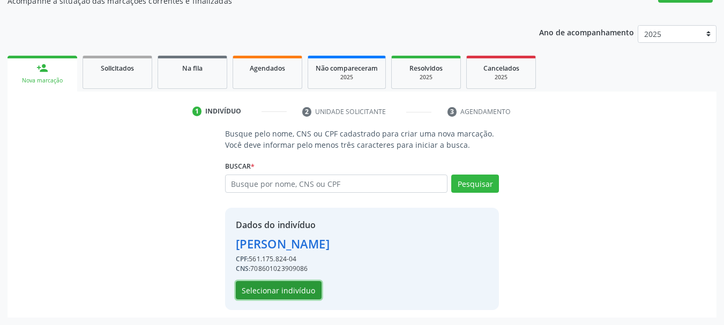
click at [282, 292] on button "Selecionar indivíduo" at bounding box center [279, 290] width 86 height 18
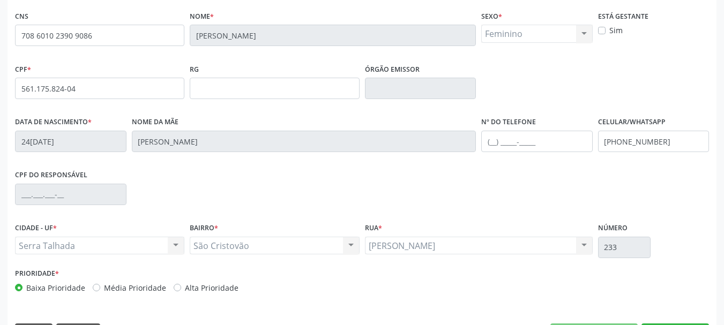
scroll to position [256, 0]
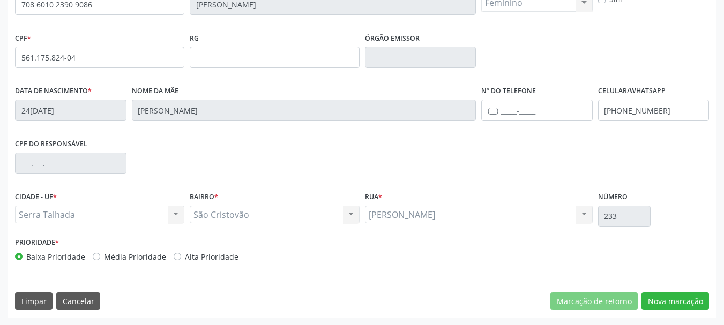
click at [681, 311] on div "CNS 708 6010 2390 9086 Nome * [PERSON_NAME] * Feminino Masculino Feminino Nenhu…" at bounding box center [361, 147] width 709 height 341
click at [680, 305] on button "Nova marcação" at bounding box center [674, 301] width 67 height 18
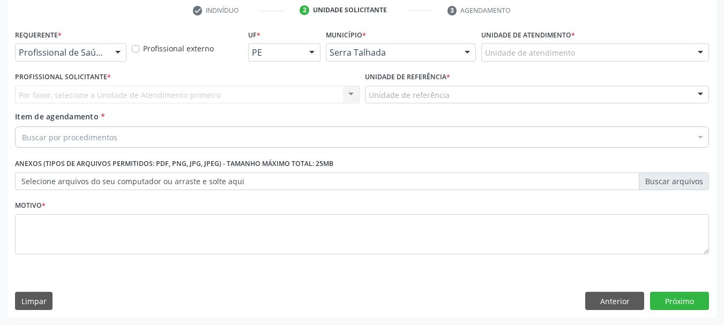
scroll to position [206, 0]
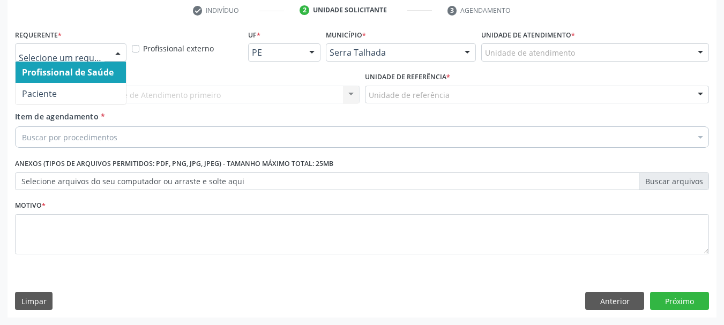
click at [59, 60] on div at bounding box center [70, 52] width 111 height 18
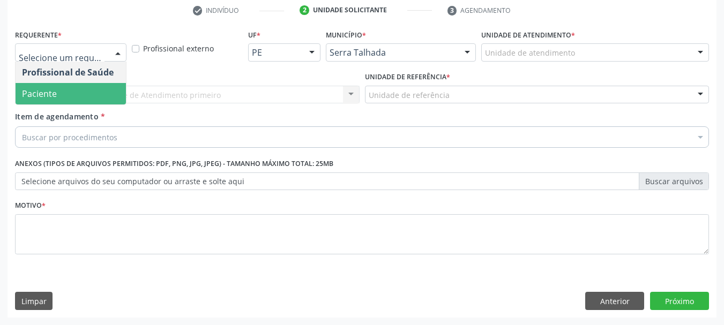
click at [56, 85] on span "Paciente" at bounding box center [71, 93] width 110 height 21
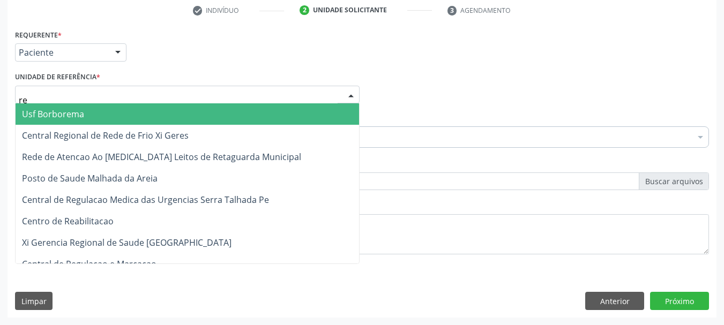
type input "rea"
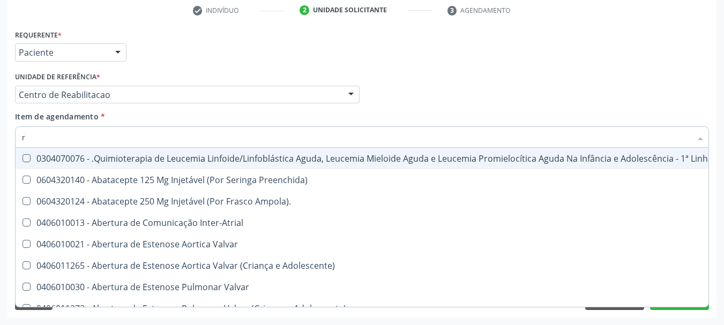
type input "re"
